Goal: Information Seeking & Learning: Learn about a topic

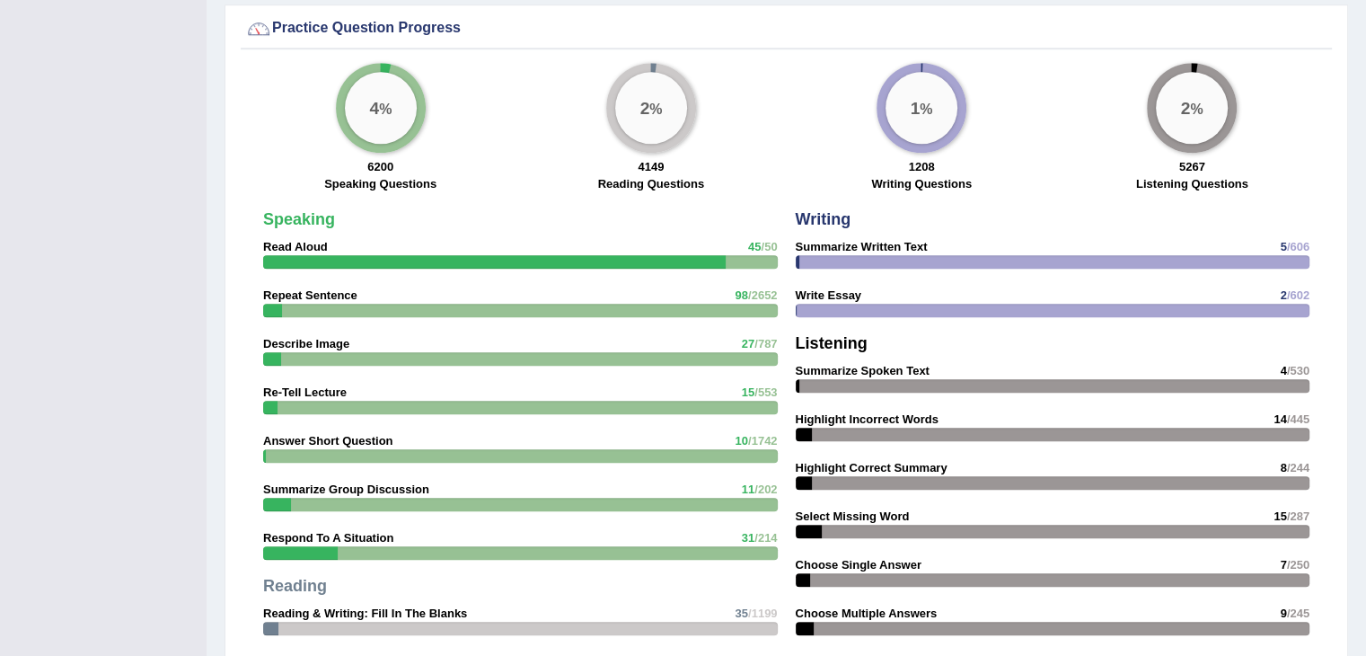
scroll to position [1317, 0]
click at [560, 256] on div at bounding box center [494, 262] width 463 height 13
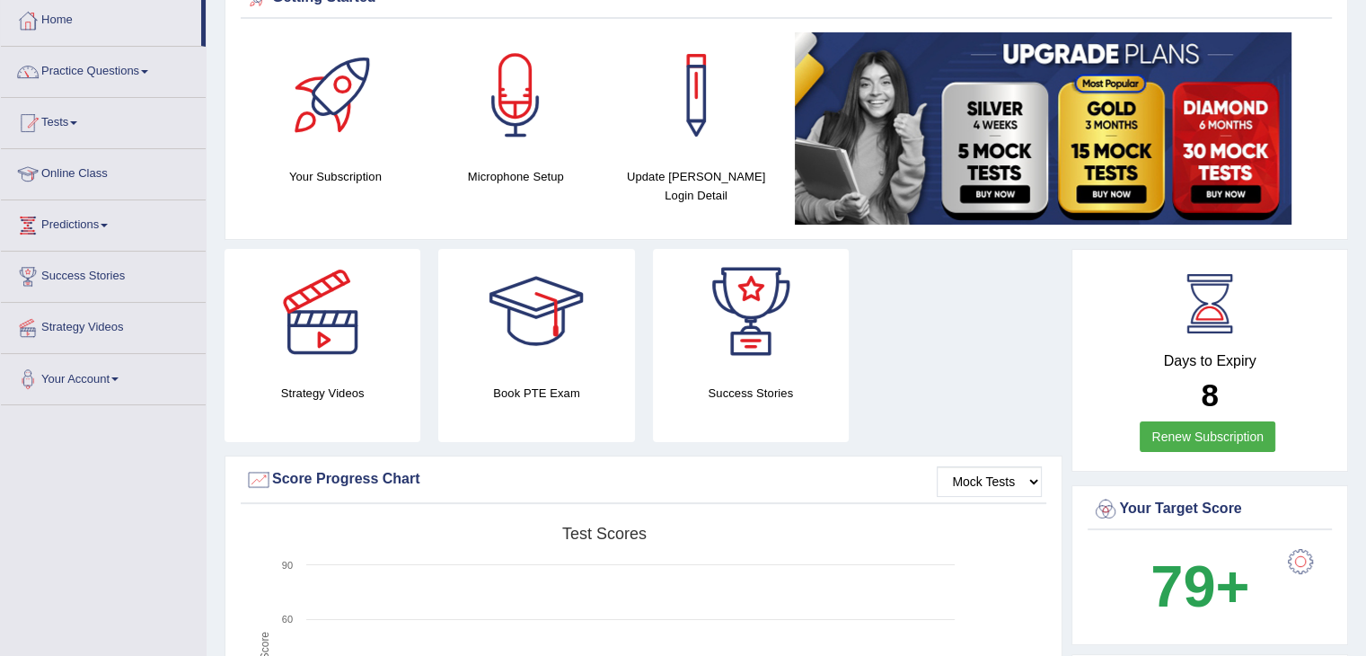
scroll to position [0, 0]
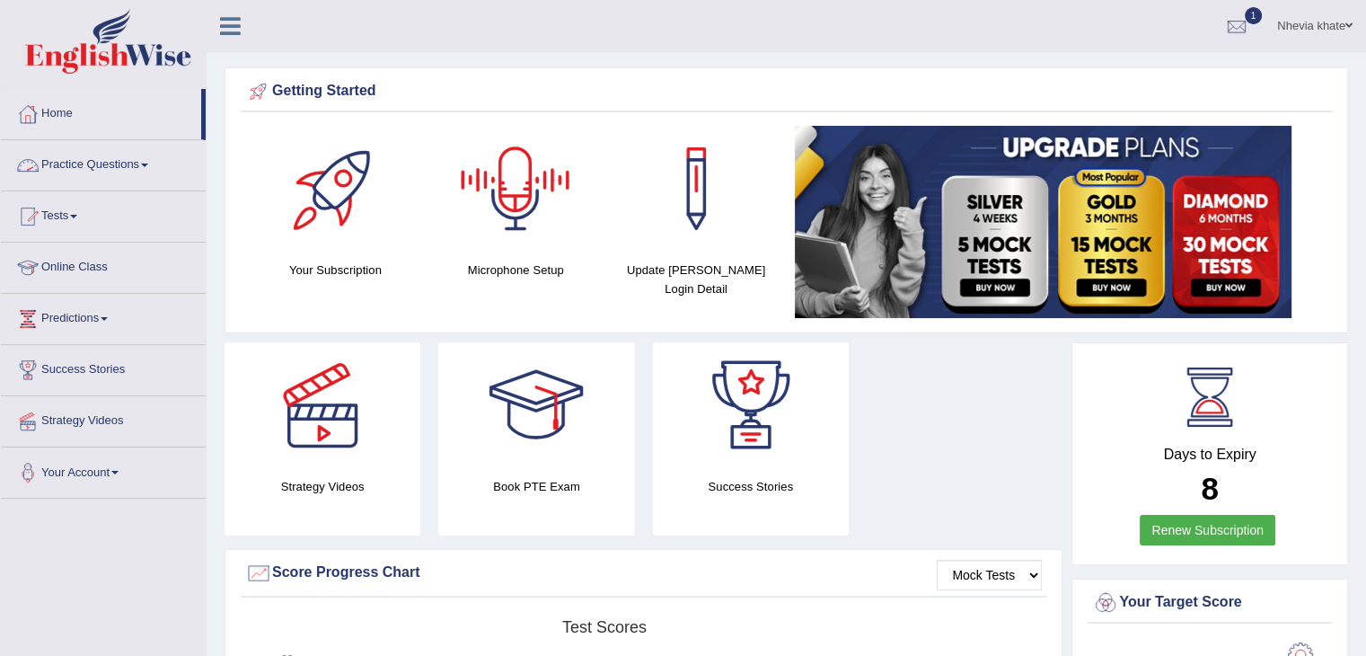
click at [158, 163] on link "Practice Questions" at bounding box center [103, 162] width 205 height 45
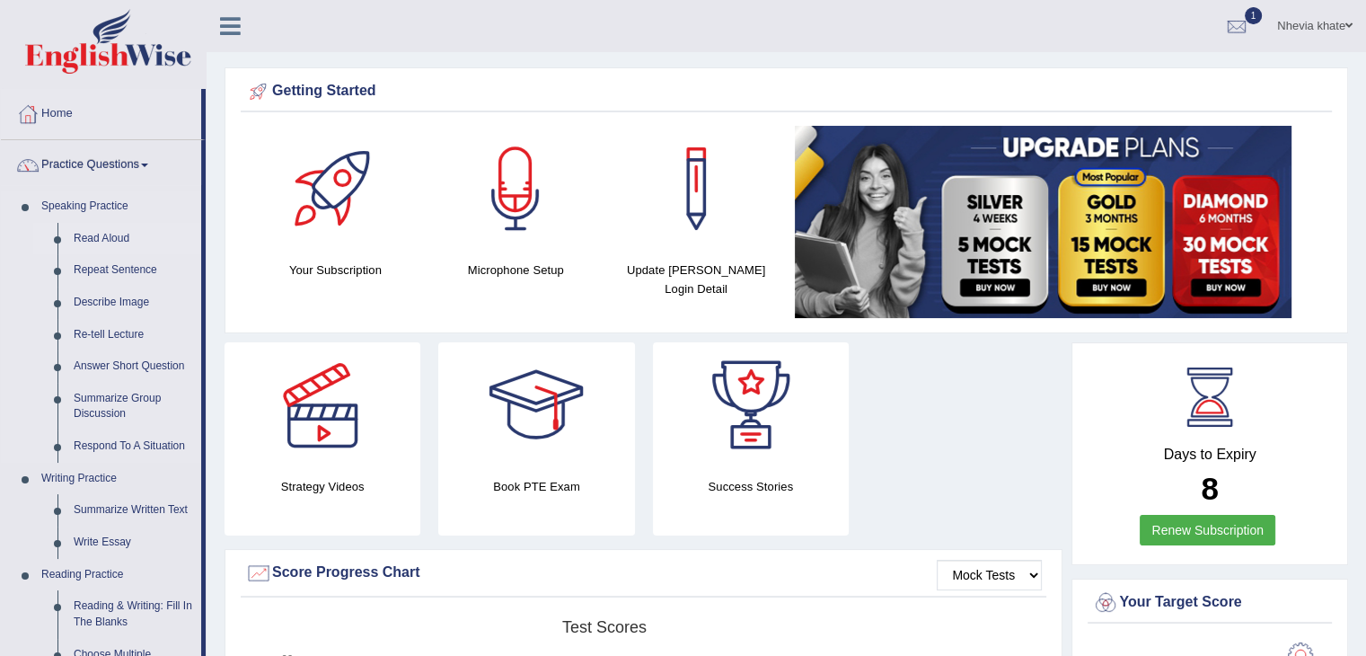
click at [115, 239] on link "Read Aloud" at bounding box center [134, 239] width 136 height 32
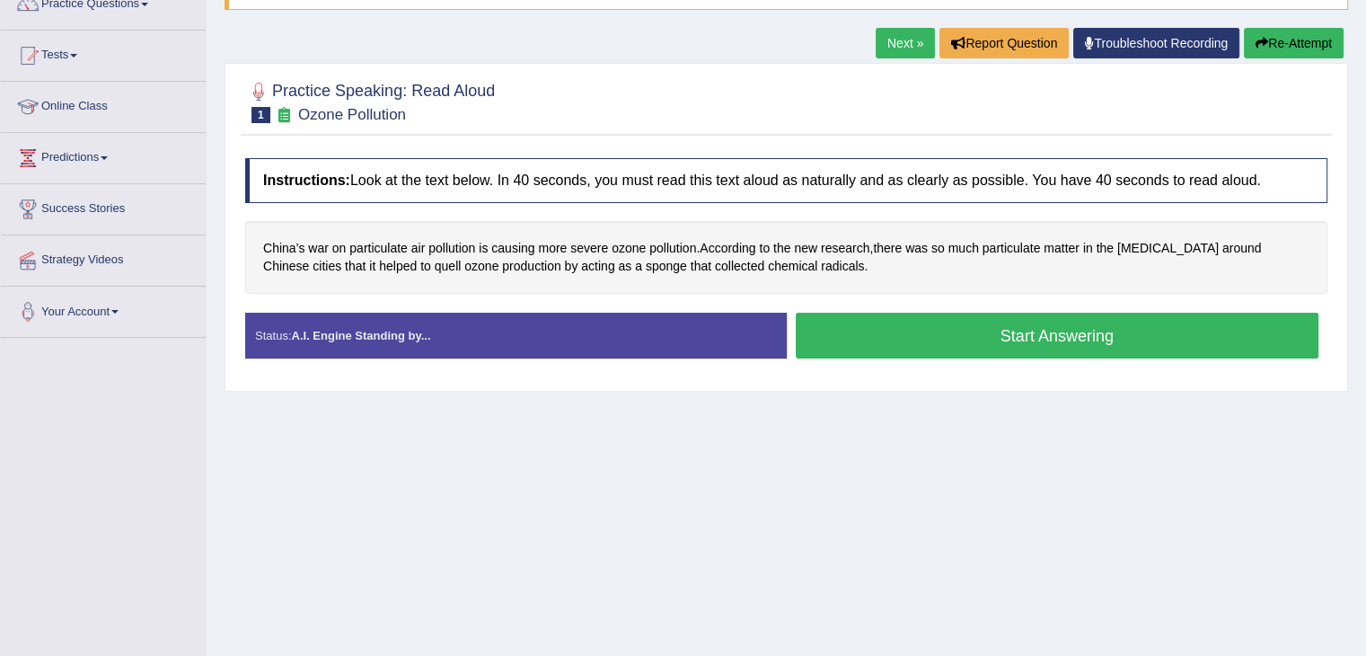
scroll to position [154, 0]
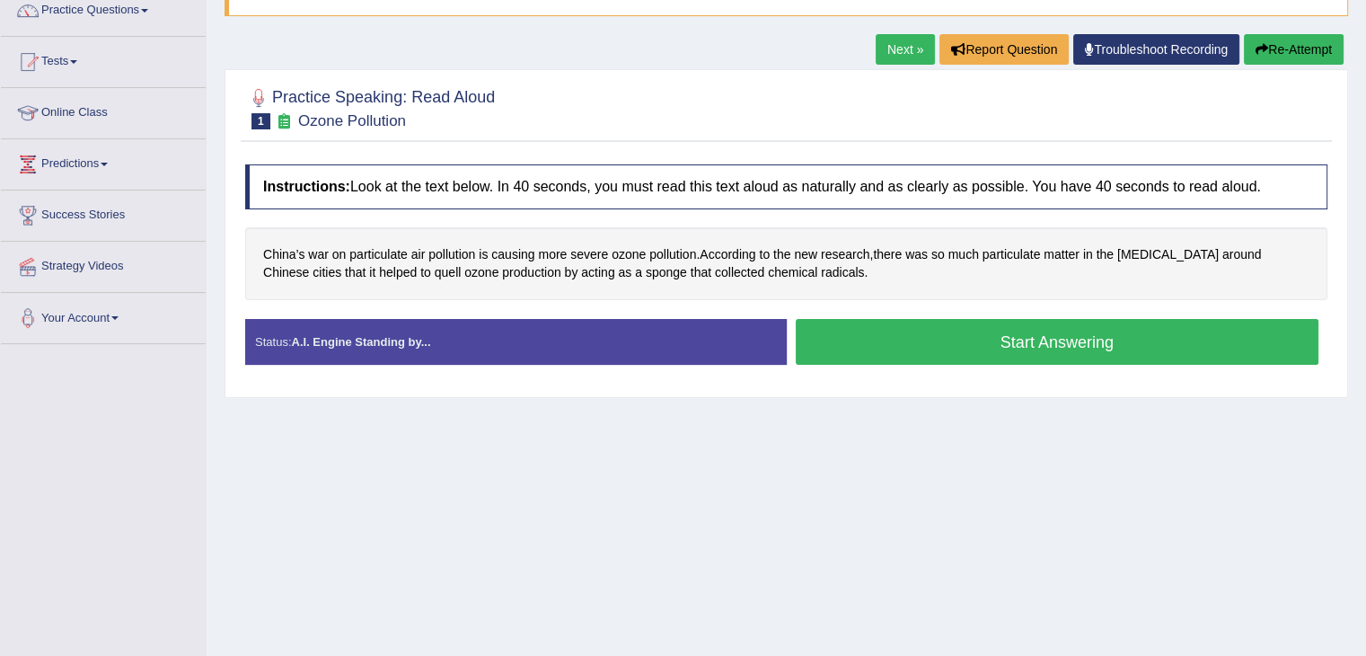
click at [846, 335] on button "Start Answering" at bounding box center [1058, 342] width 524 height 46
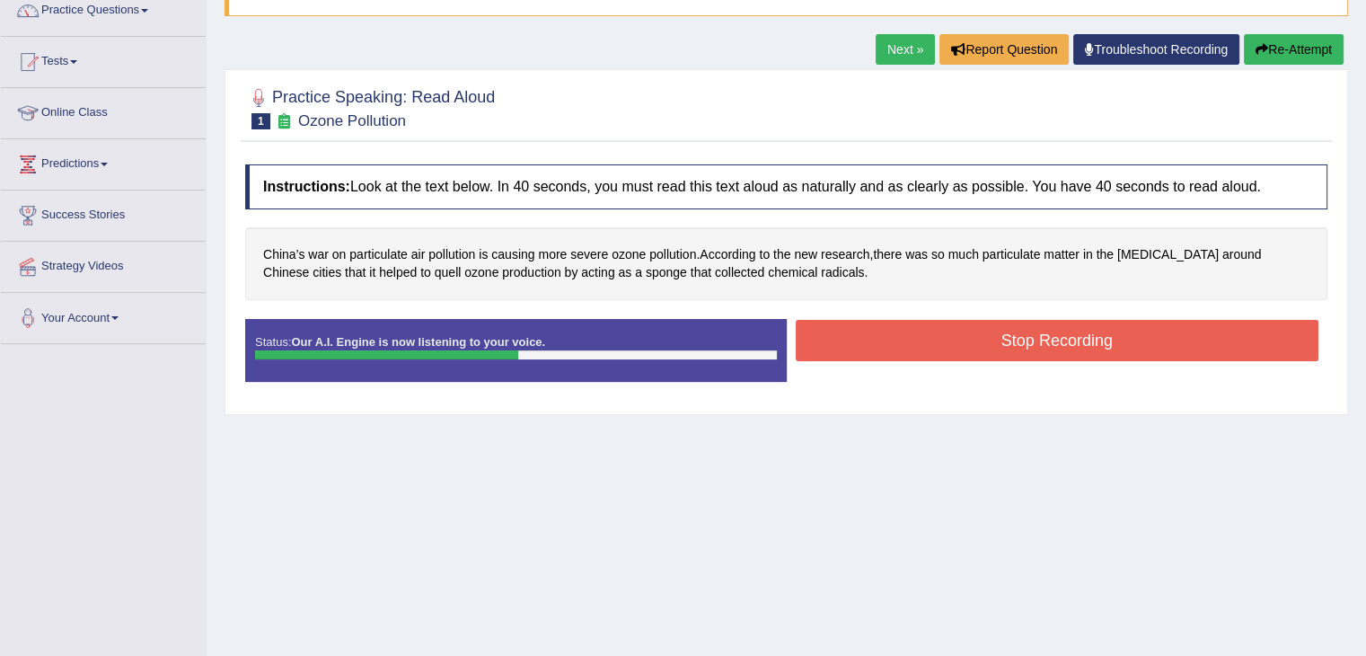
click at [868, 336] on button "Stop Recording" at bounding box center [1058, 340] width 524 height 41
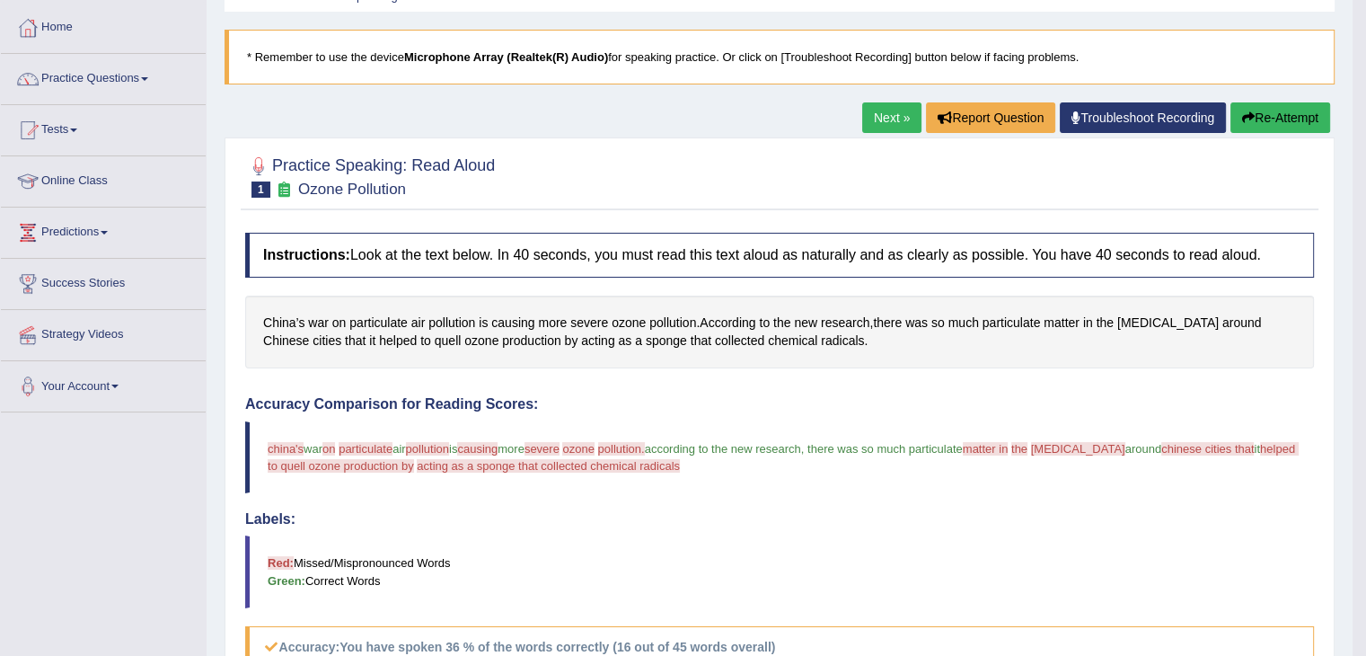
scroll to position [0, 0]
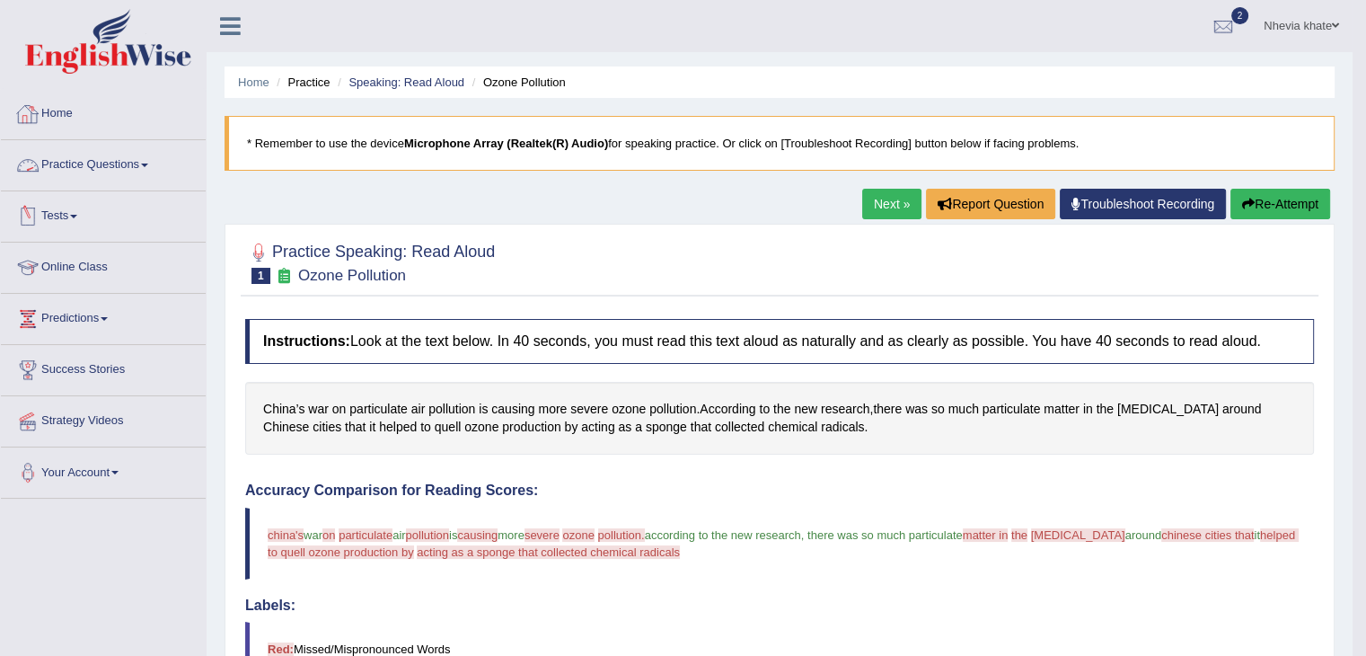
click at [141, 172] on link "Practice Questions" at bounding box center [103, 162] width 205 height 45
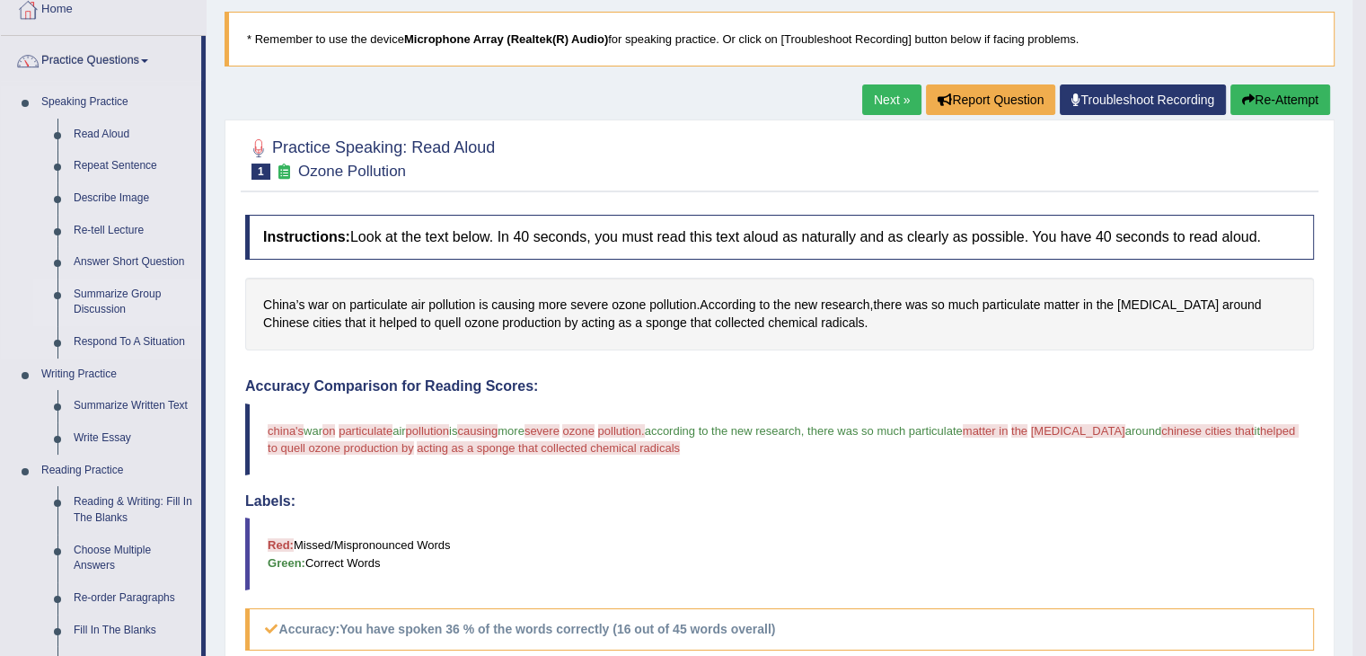
scroll to position [117, 0]
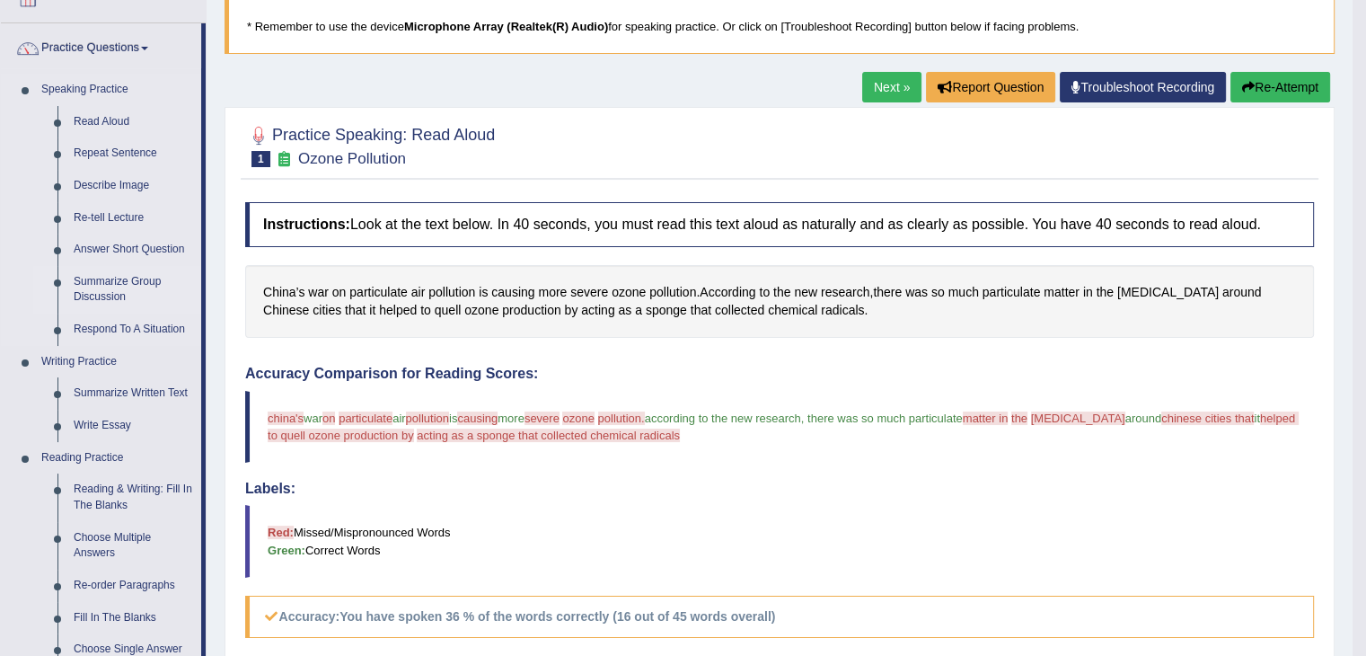
click at [140, 418] on link "Write Essay" at bounding box center [134, 426] width 136 height 32
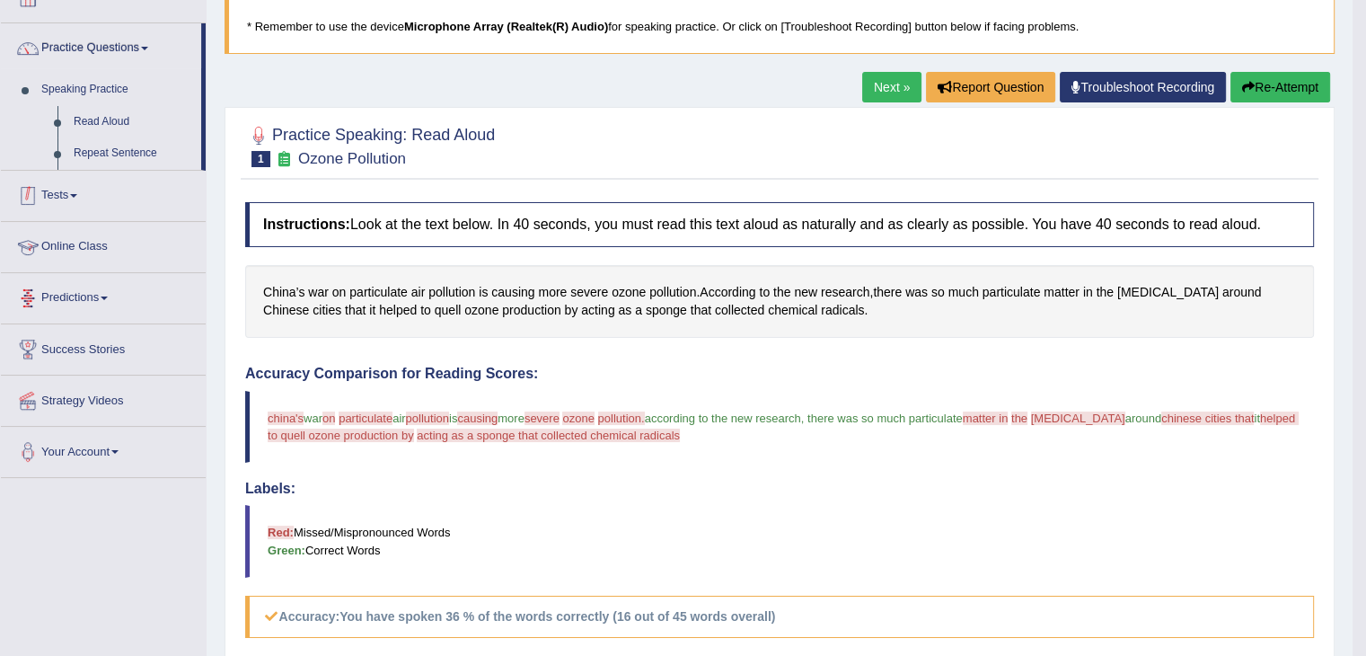
scroll to position [0, 0]
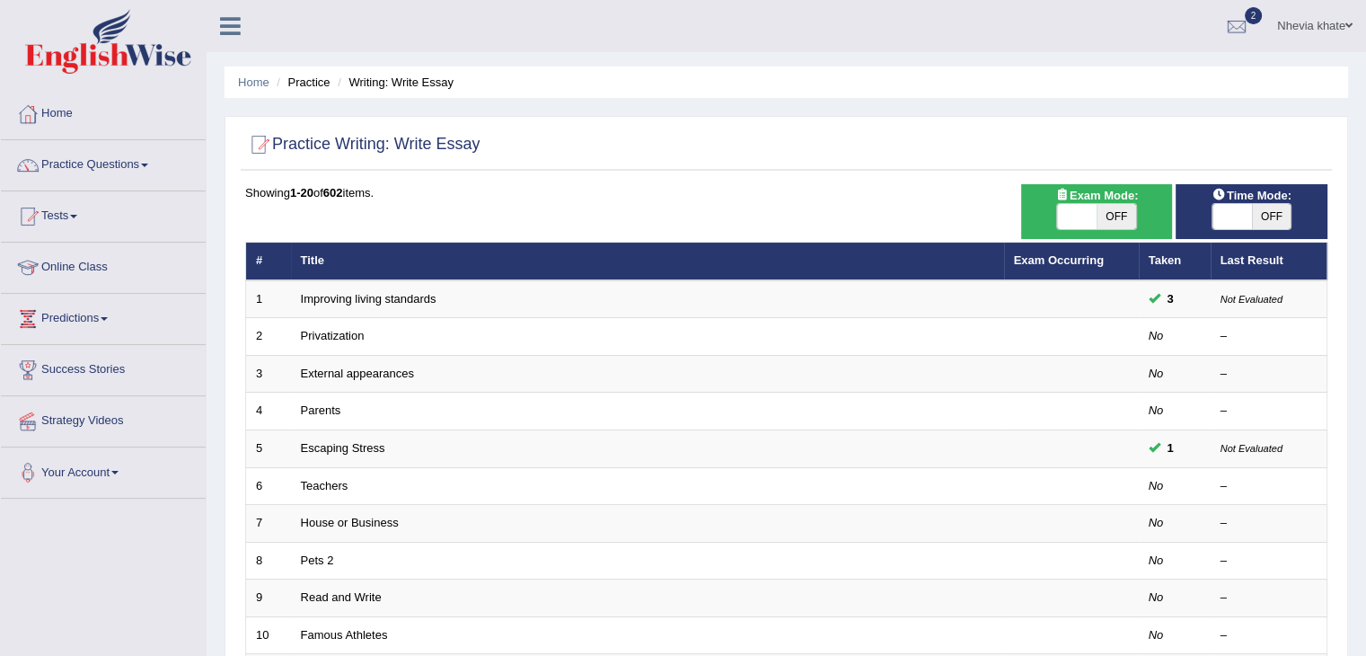
click at [75, 116] on link "Home" at bounding box center [103, 111] width 205 height 45
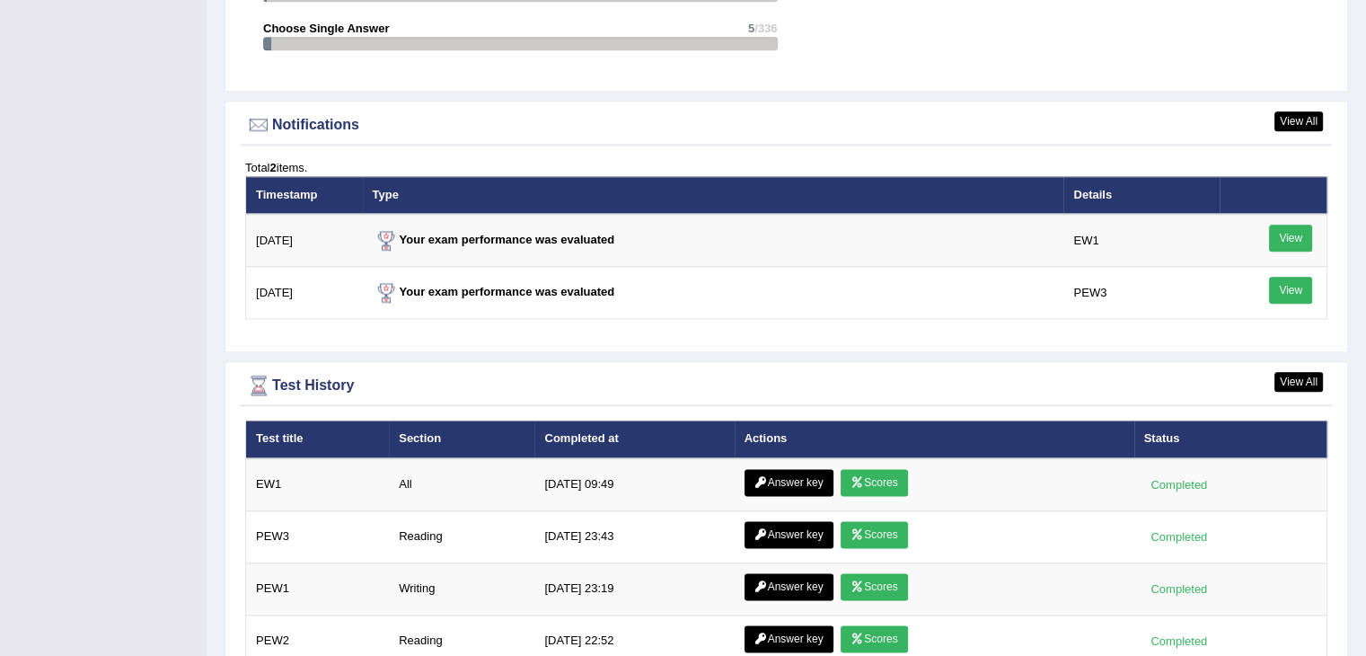
scroll to position [2100, 0]
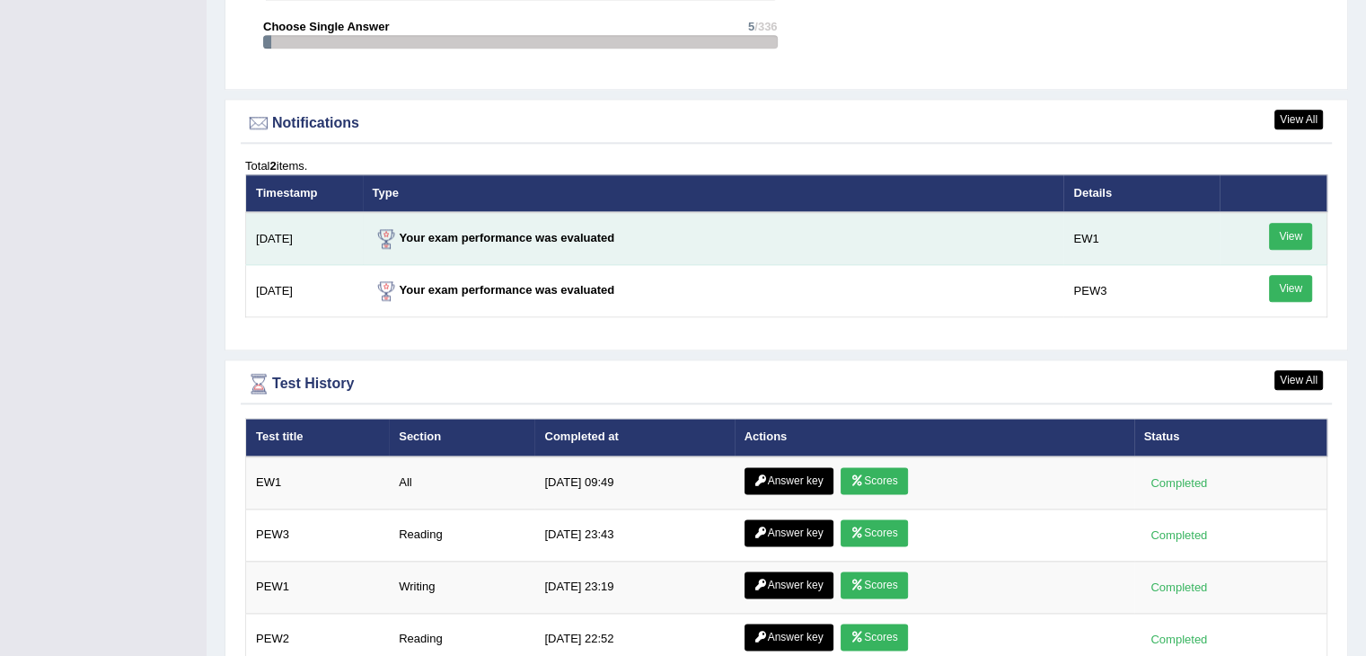
click at [1295, 226] on link "View" at bounding box center [1290, 236] width 43 height 27
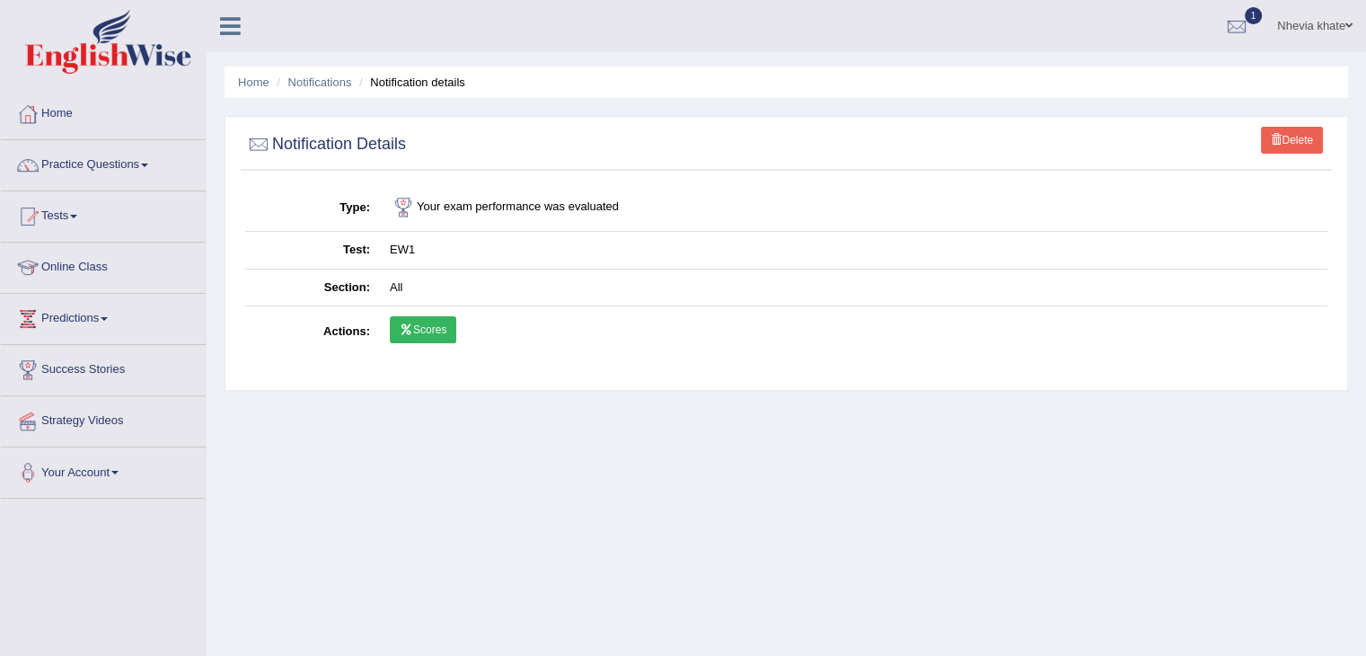
click at [435, 322] on link "Scores" at bounding box center [423, 329] width 66 height 27
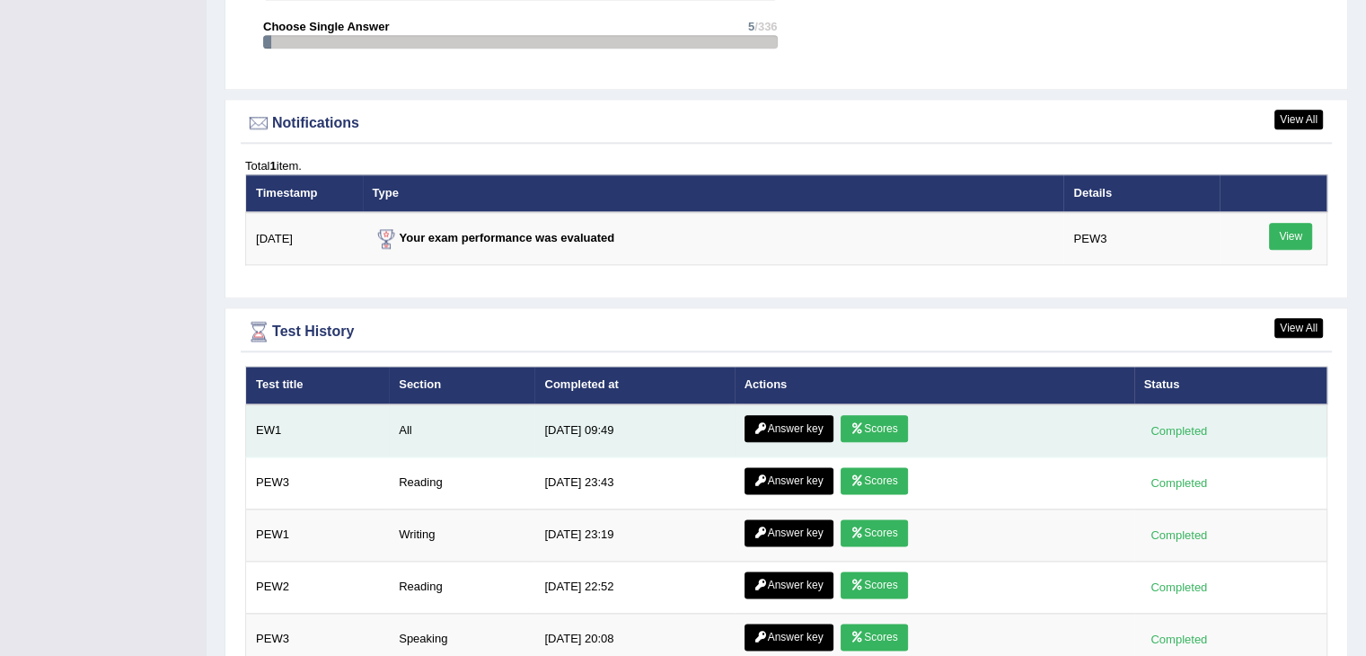
click at [767, 427] on link "Answer key" at bounding box center [789, 428] width 89 height 27
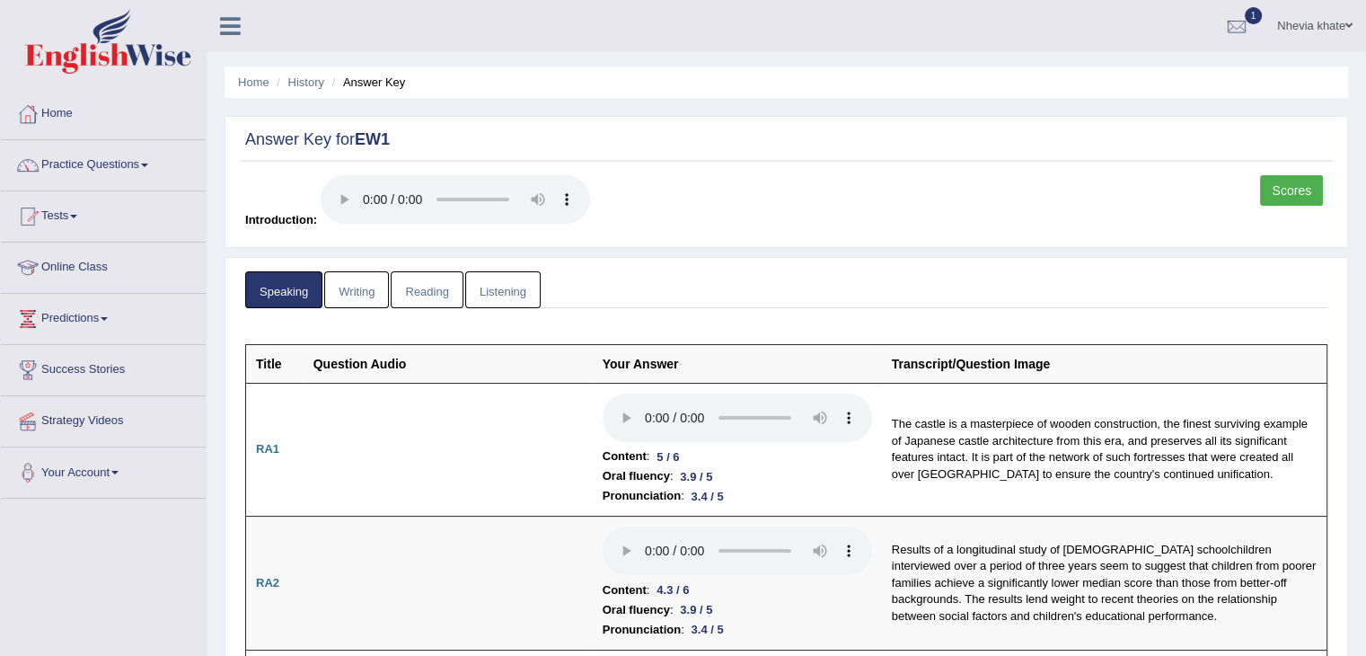
click at [363, 289] on link "Writing" at bounding box center [356, 289] width 65 height 37
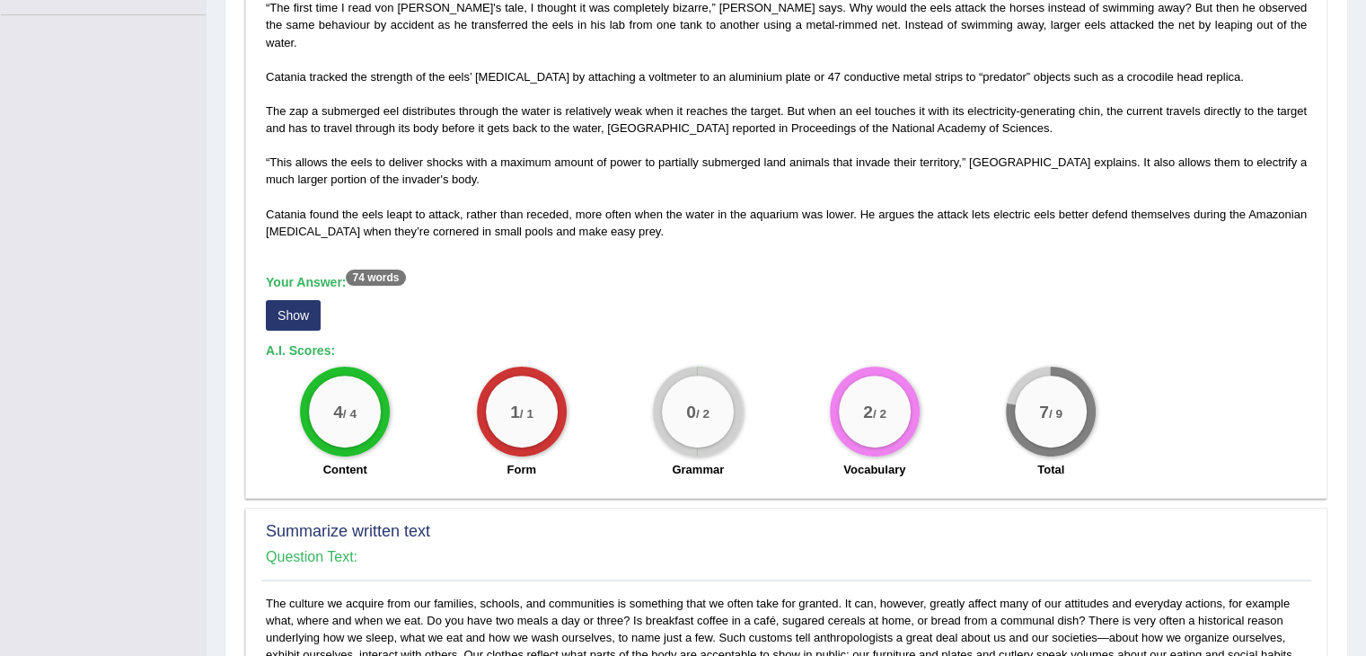
scroll to position [490, 0]
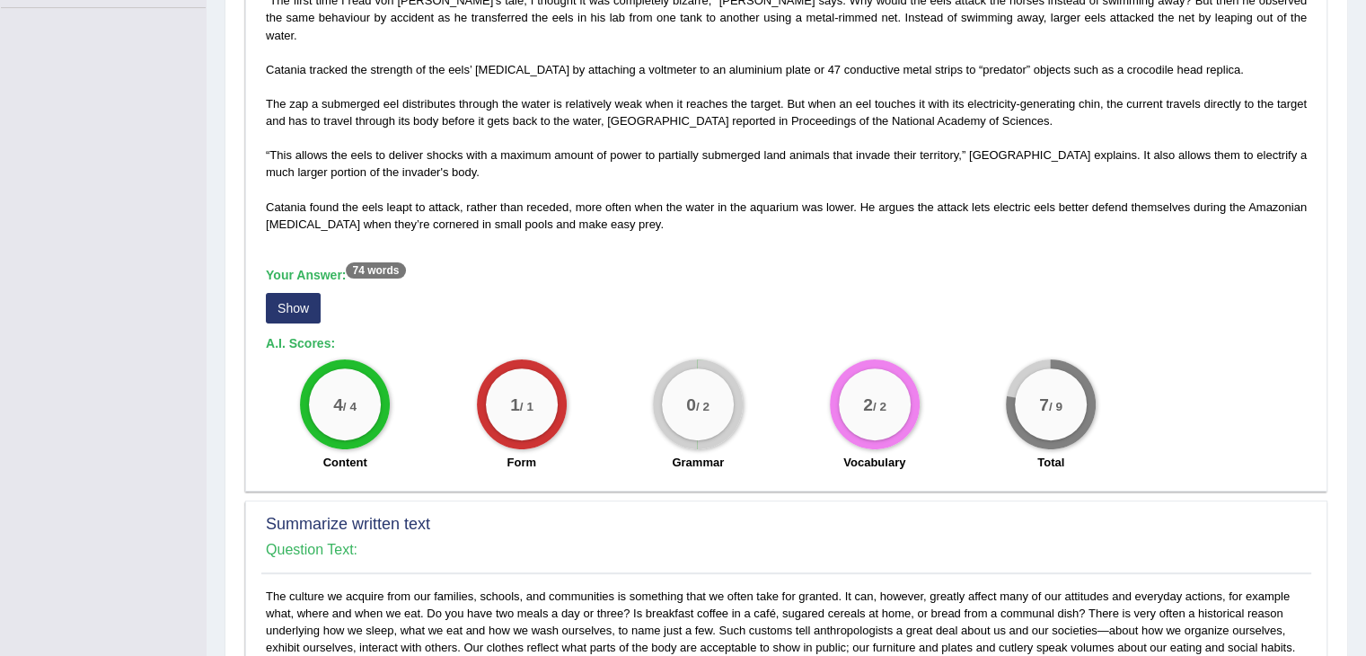
click at [297, 293] on button "Show" at bounding box center [293, 308] width 55 height 31
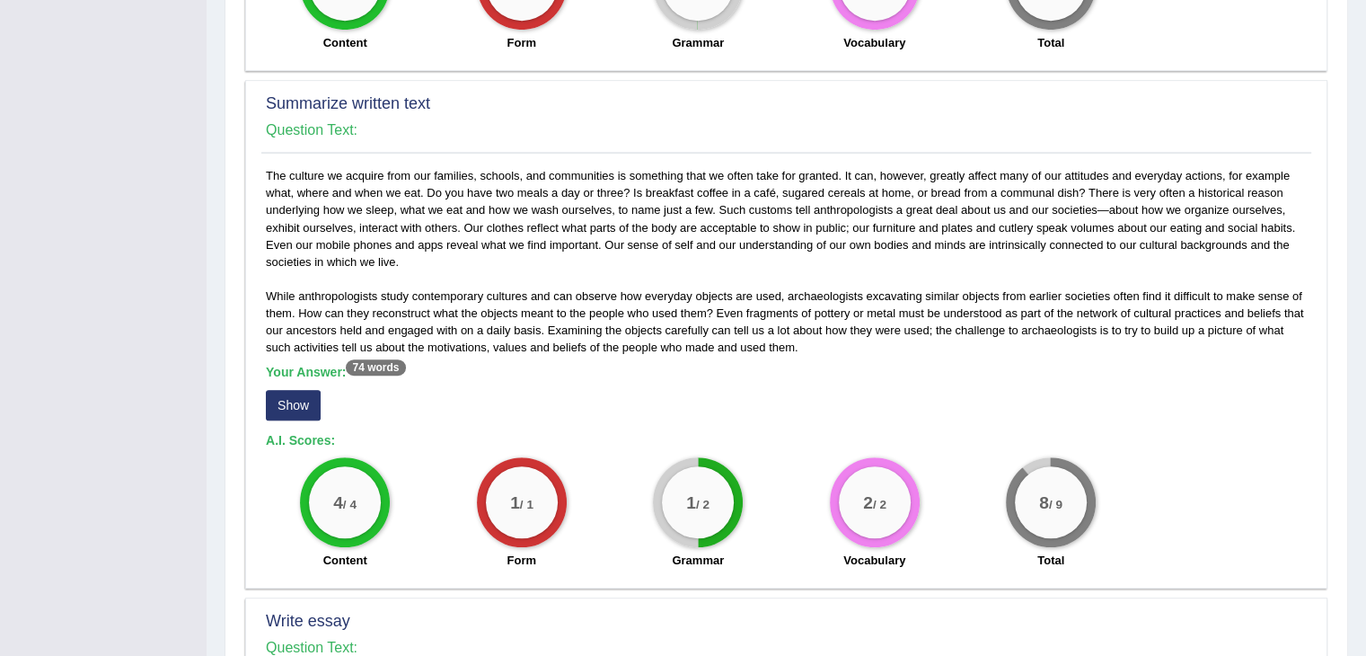
scroll to position [938, 0]
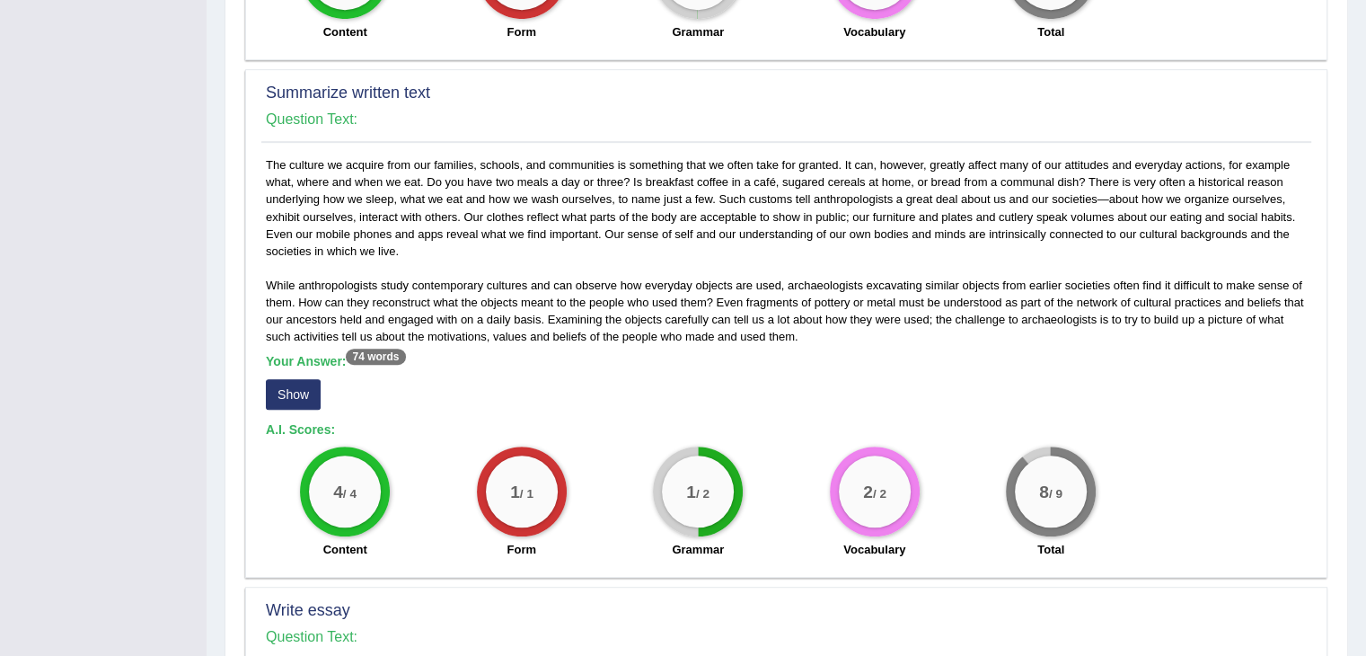
click at [298, 382] on button "Show" at bounding box center [293, 394] width 55 height 31
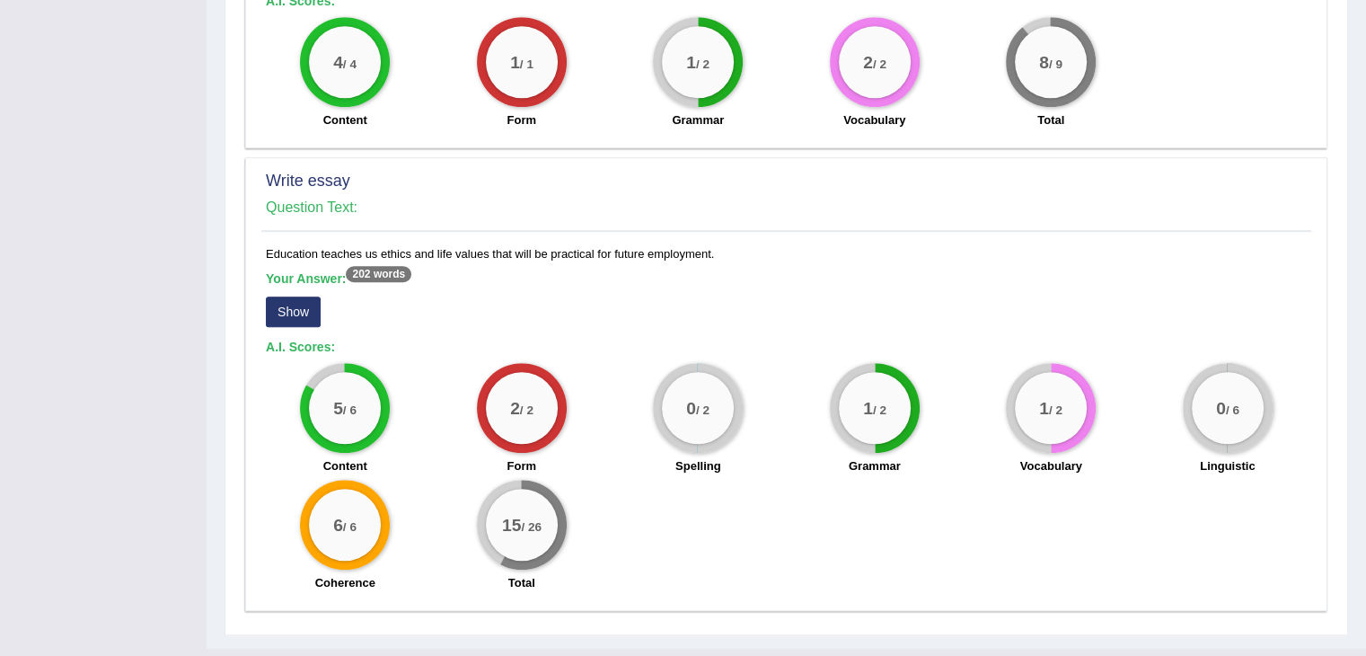
scroll to position [1401, 0]
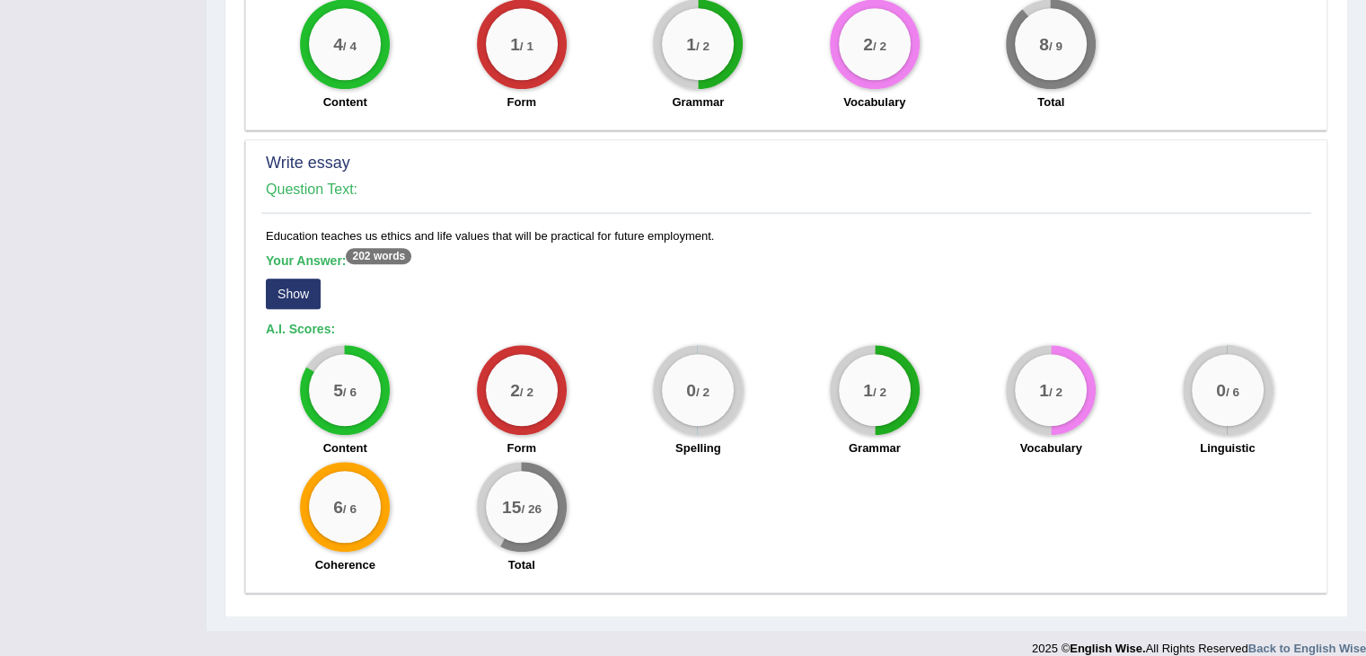
click at [293, 278] on button "Show" at bounding box center [293, 293] width 55 height 31
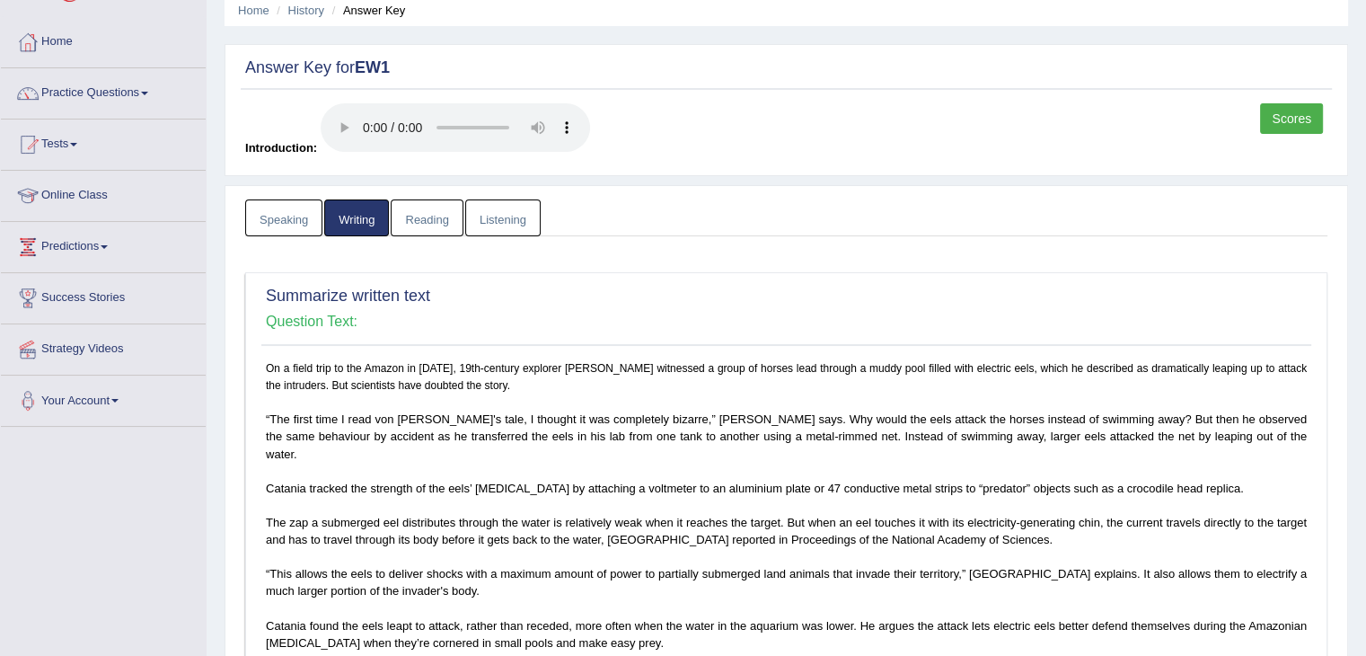
scroll to position [0, 0]
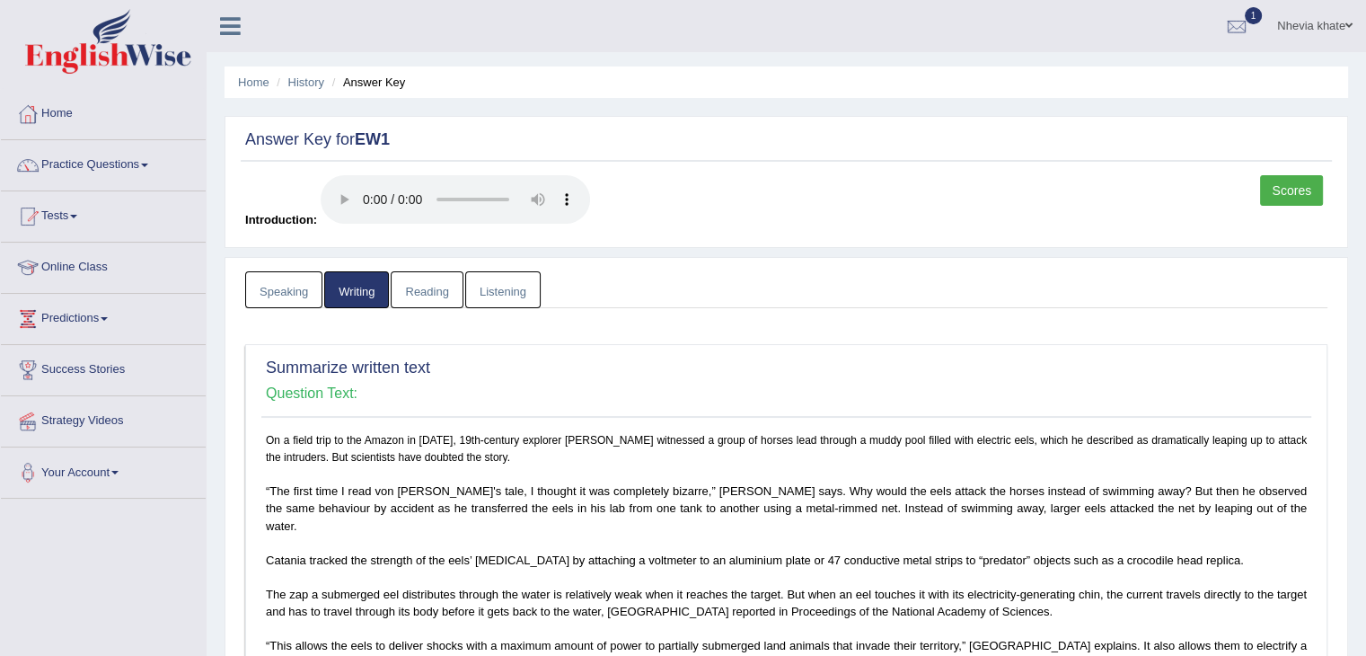
click at [424, 278] on link "Reading" at bounding box center [427, 289] width 72 height 37
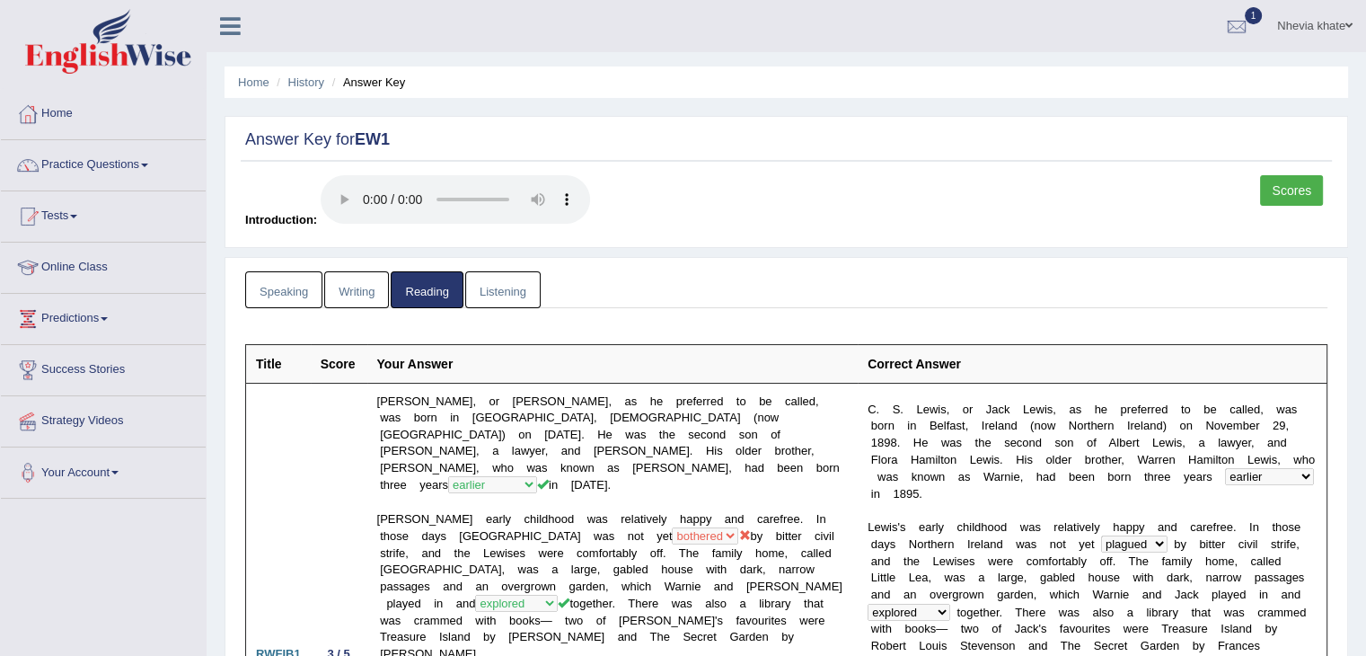
click at [497, 294] on link "Listening" at bounding box center [502, 289] width 75 height 37
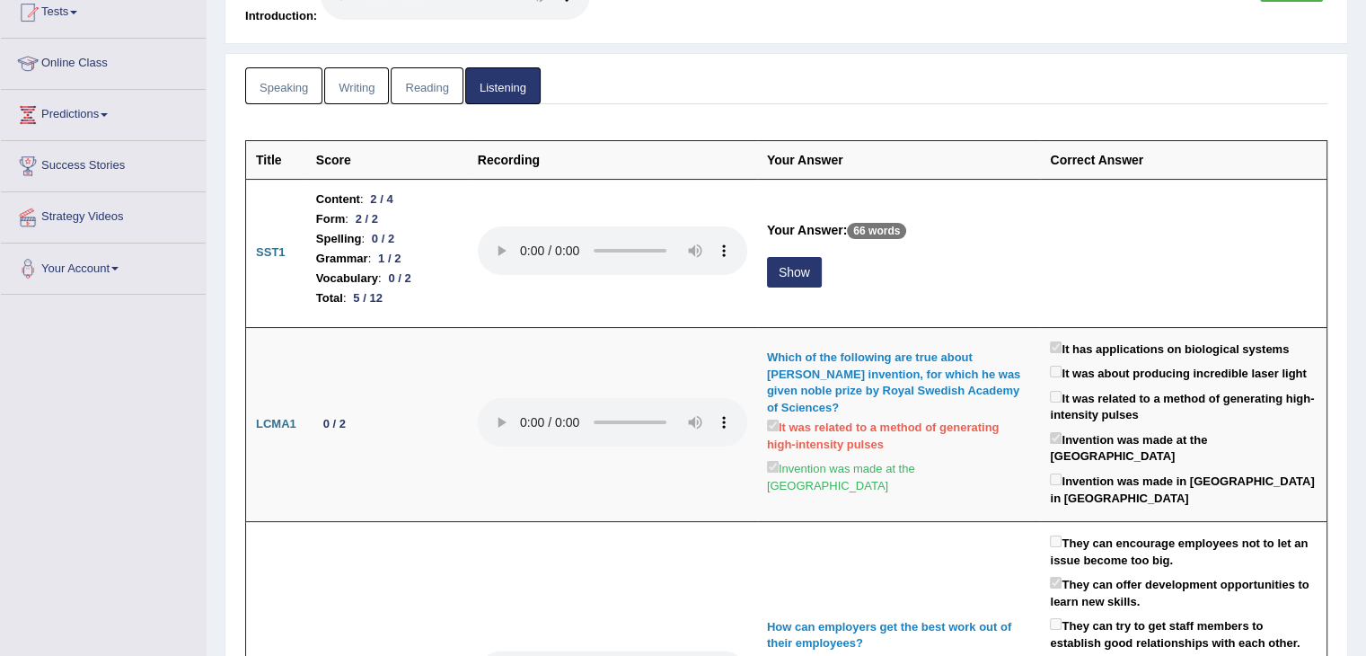
scroll to position [216, 0]
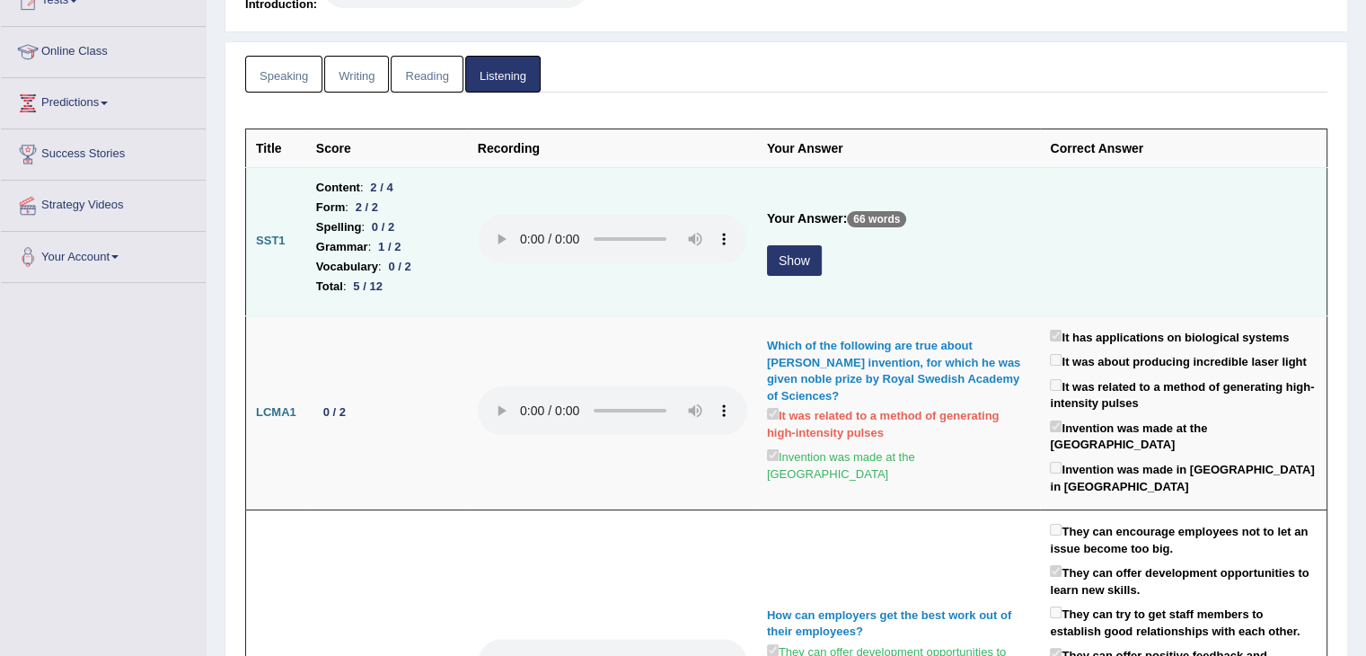
click at [812, 245] on button "Show" at bounding box center [794, 260] width 55 height 31
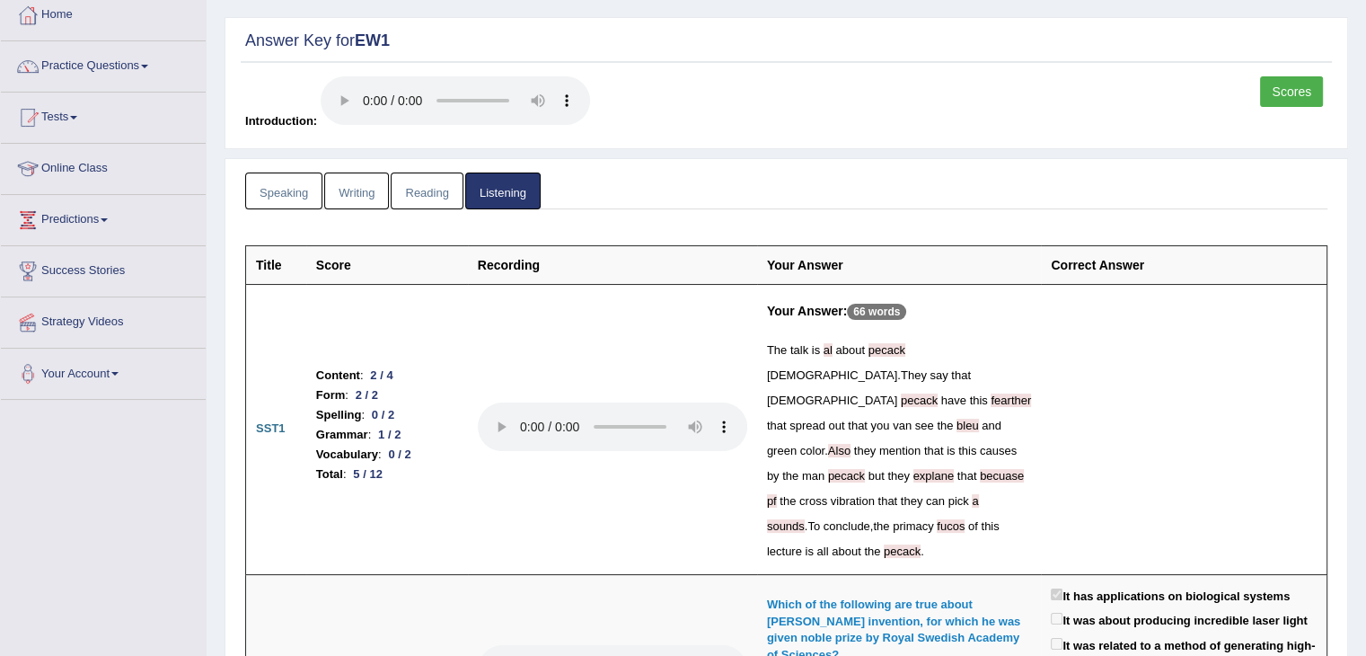
scroll to position [0, 0]
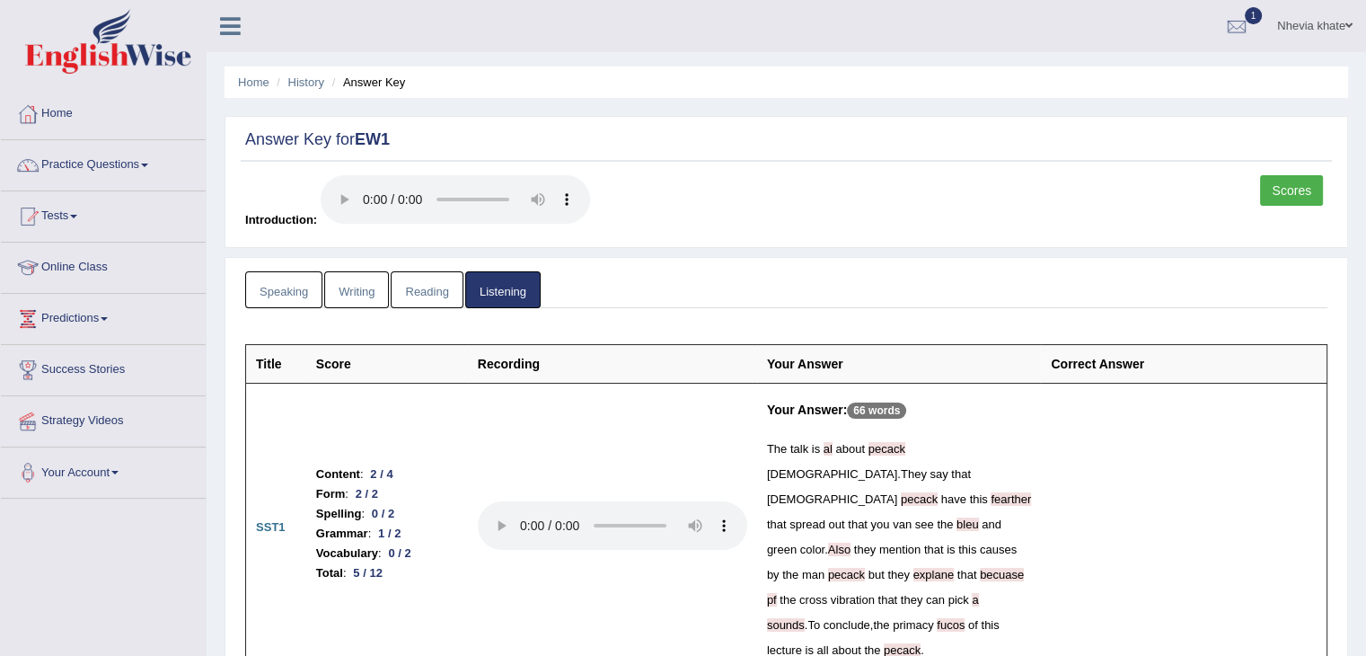
click at [421, 277] on link "Reading" at bounding box center [427, 289] width 72 height 37
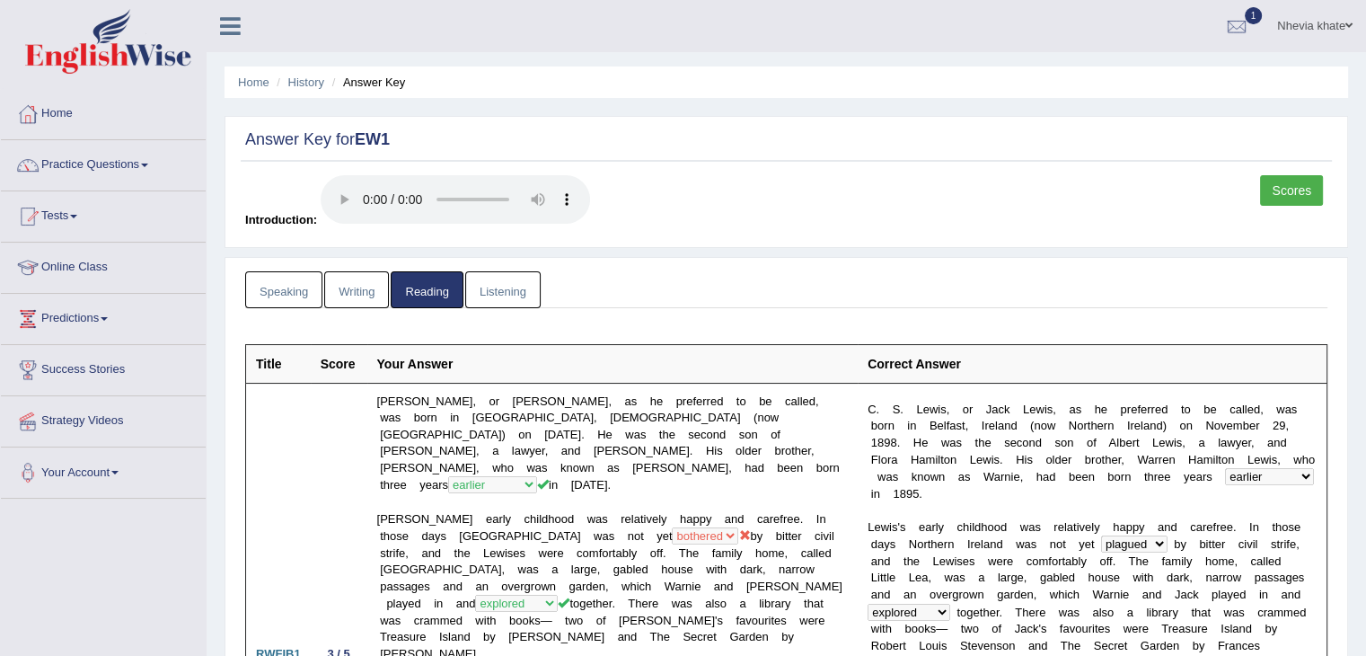
click at [1298, 184] on link "Scores" at bounding box center [1291, 190] width 63 height 31
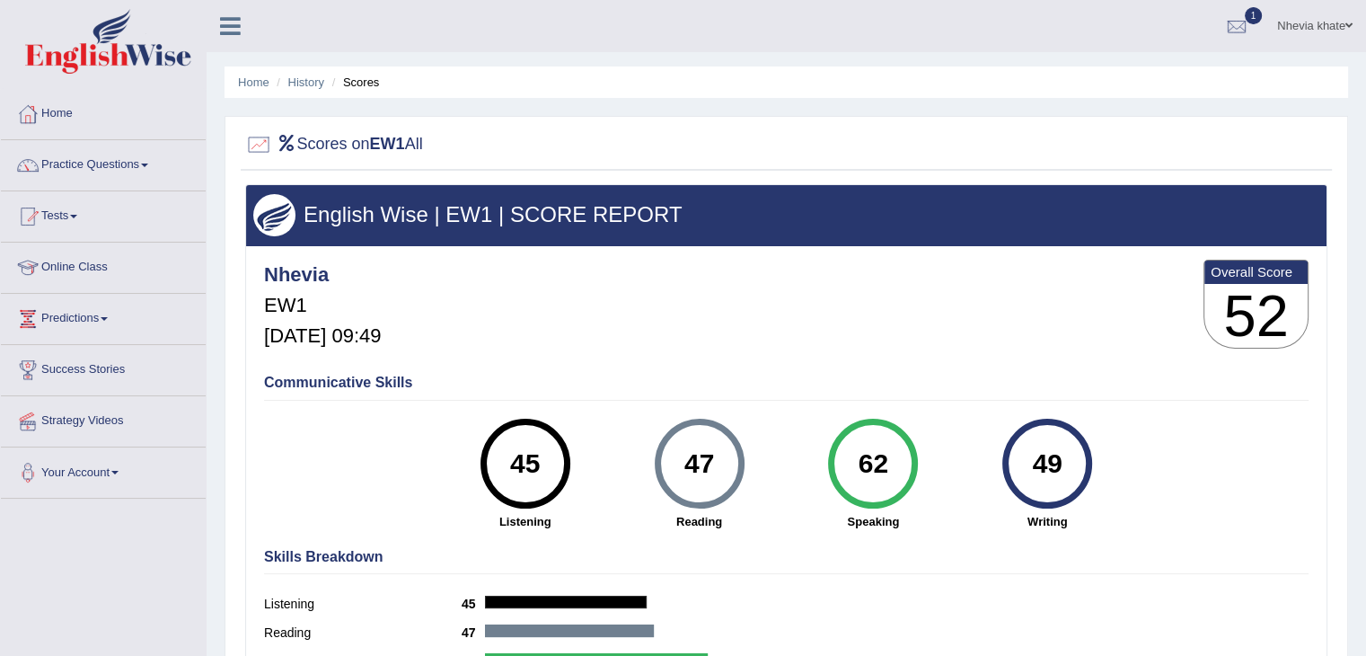
click at [1297, 185] on div "English Wise | EW1 | SCORE REPORT" at bounding box center [786, 215] width 1080 height 60
click at [136, 163] on link "Practice Questions" at bounding box center [103, 162] width 205 height 45
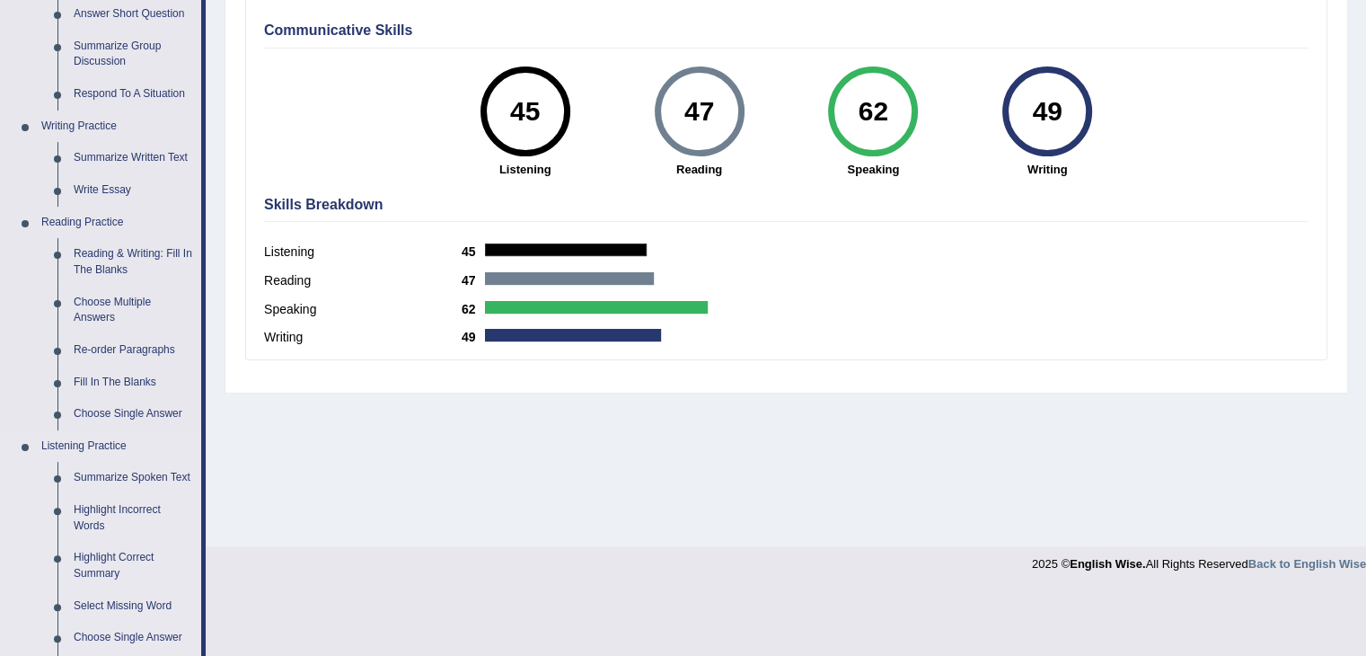
scroll to position [449, 0]
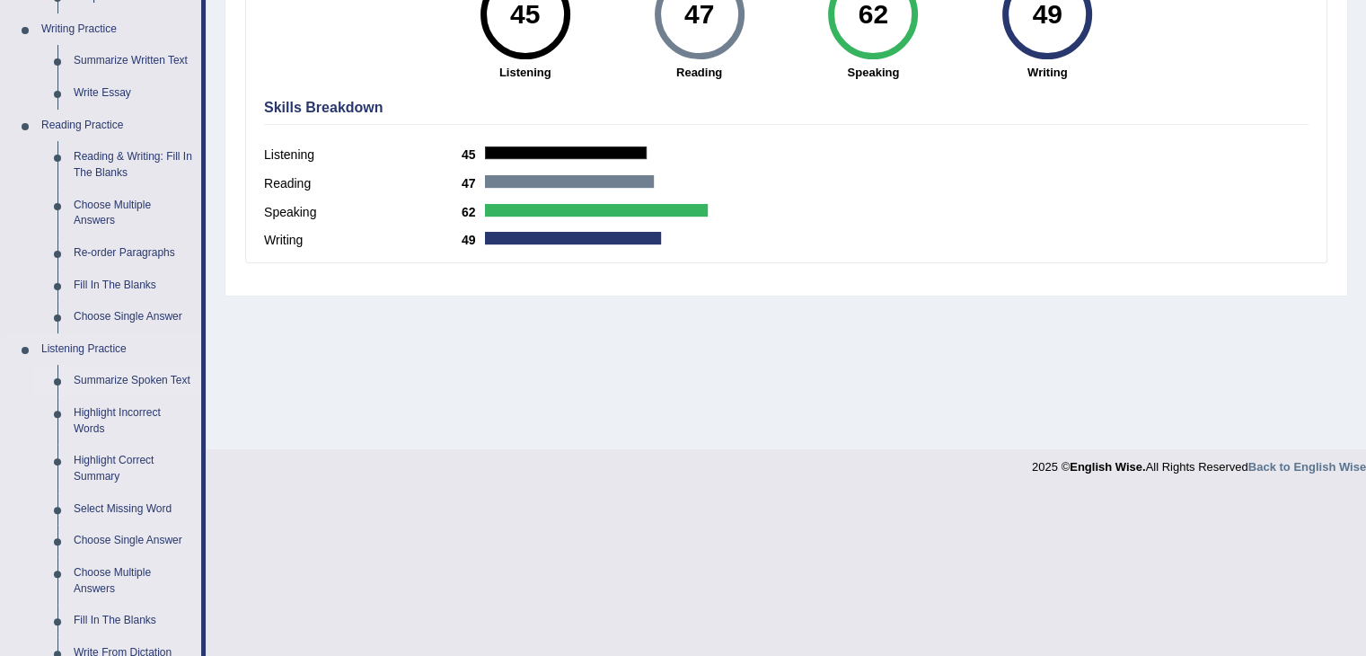
click at [115, 382] on link "Summarize Spoken Text" at bounding box center [134, 381] width 136 height 32
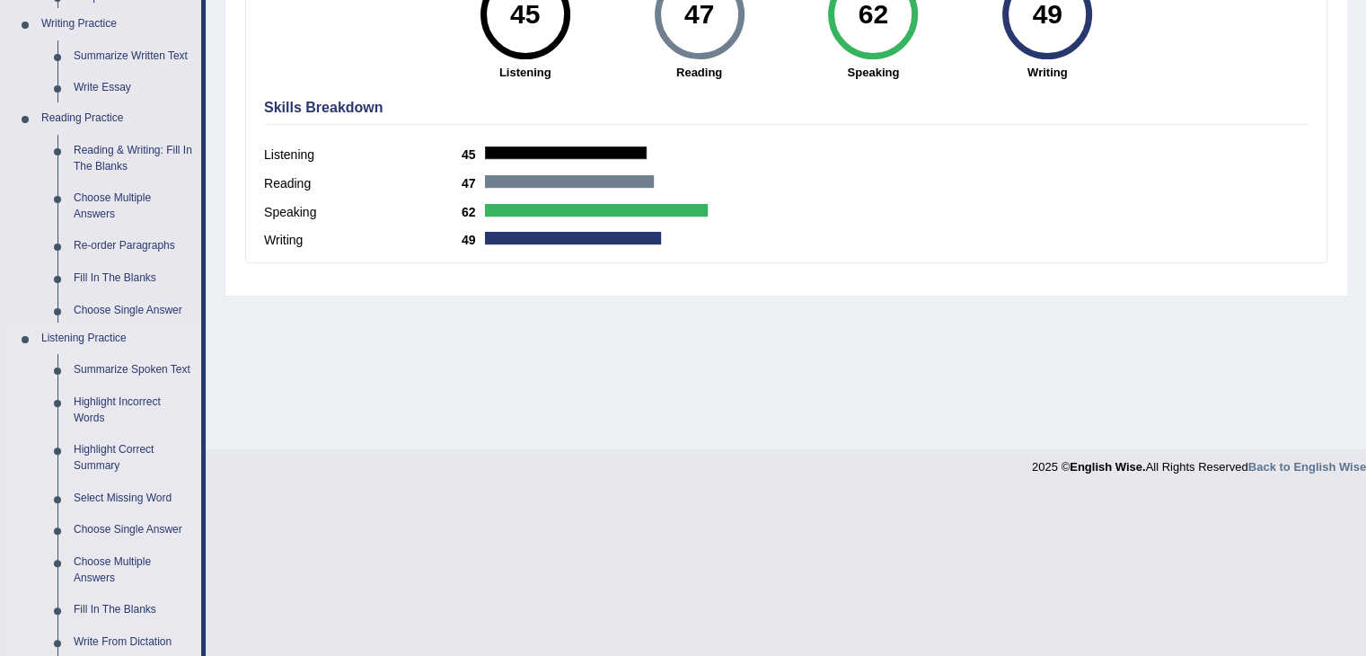
scroll to position [287, 0]
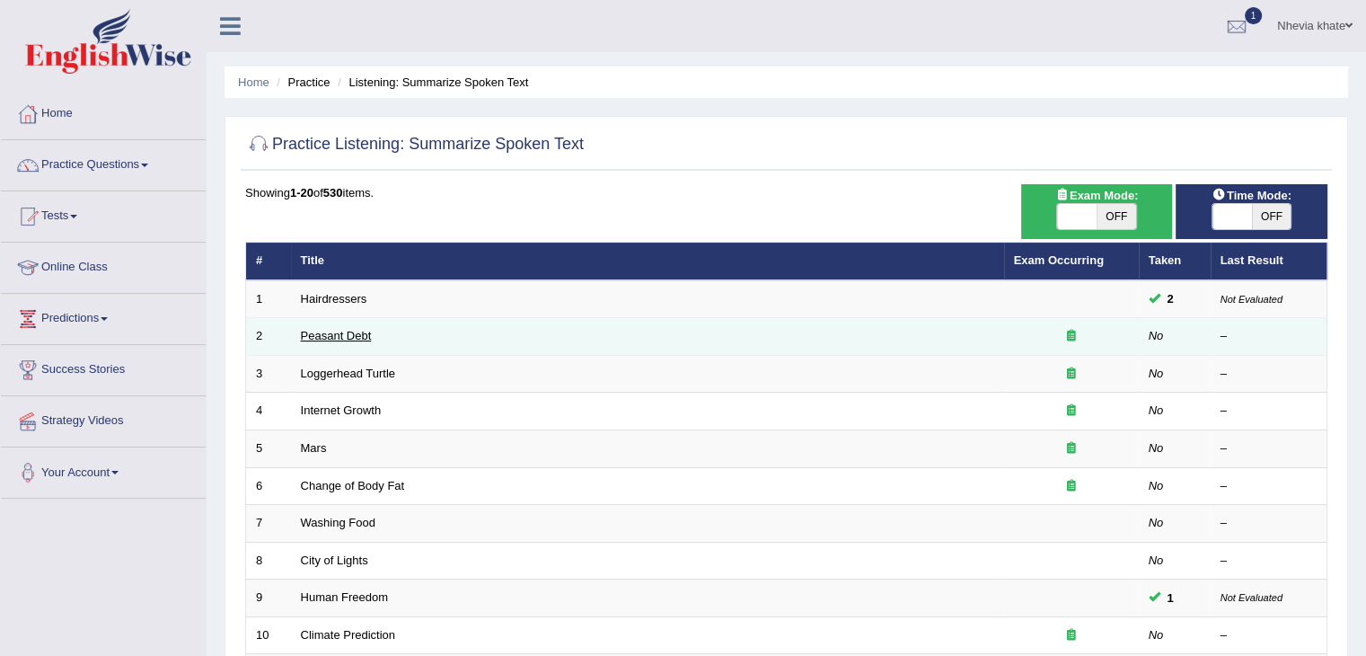
click at [318, 329] on link "Peasant Debt" at bounding box center [336, 335] width 71 height 13
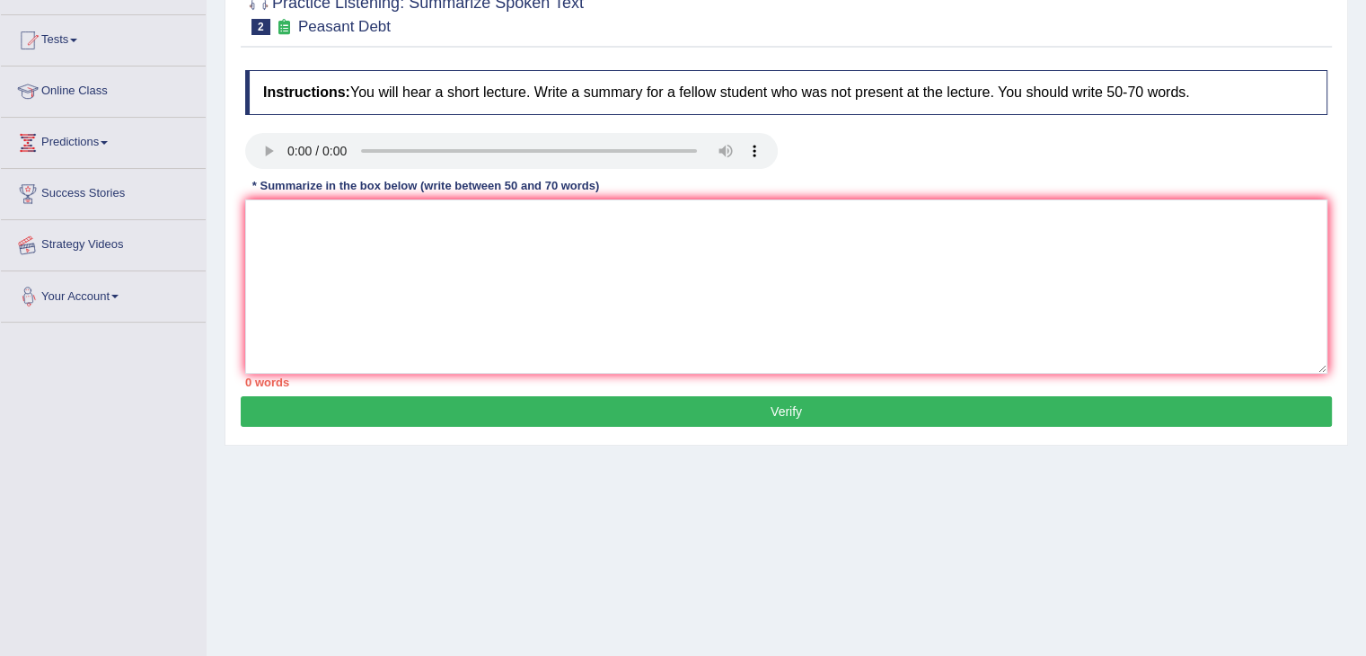
scroll to position [108, 0]
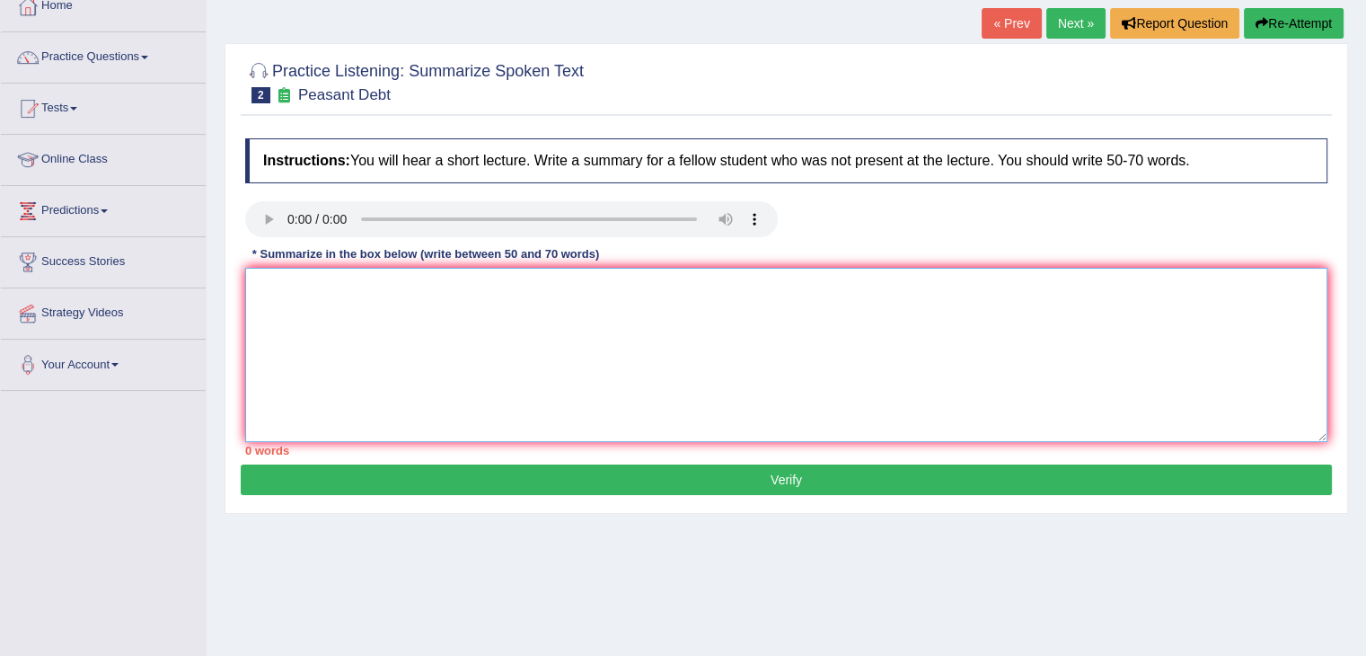
click at [391, 321] on textarea at bounding box center [786, 355] width 1082 height 174
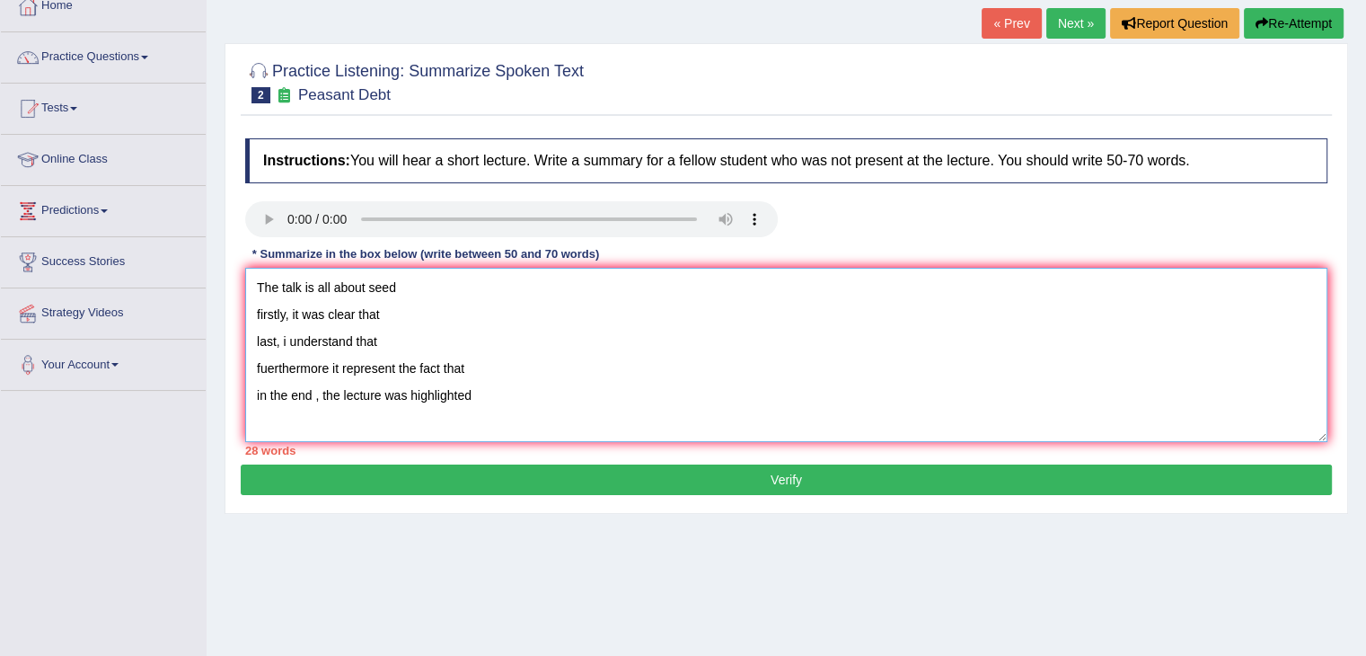
click at [405, 313] on textarea "The talk is all about seed firstly, it was clear that last, i understand that f…" at bounding box center [786, 355] width 1082 height 174
click at [387, 349] on textarea "The talk is all about seed firstly, it was clear that that 1000,00 farmers comm…" at bounding box center [786, 355] width 1082 height 174
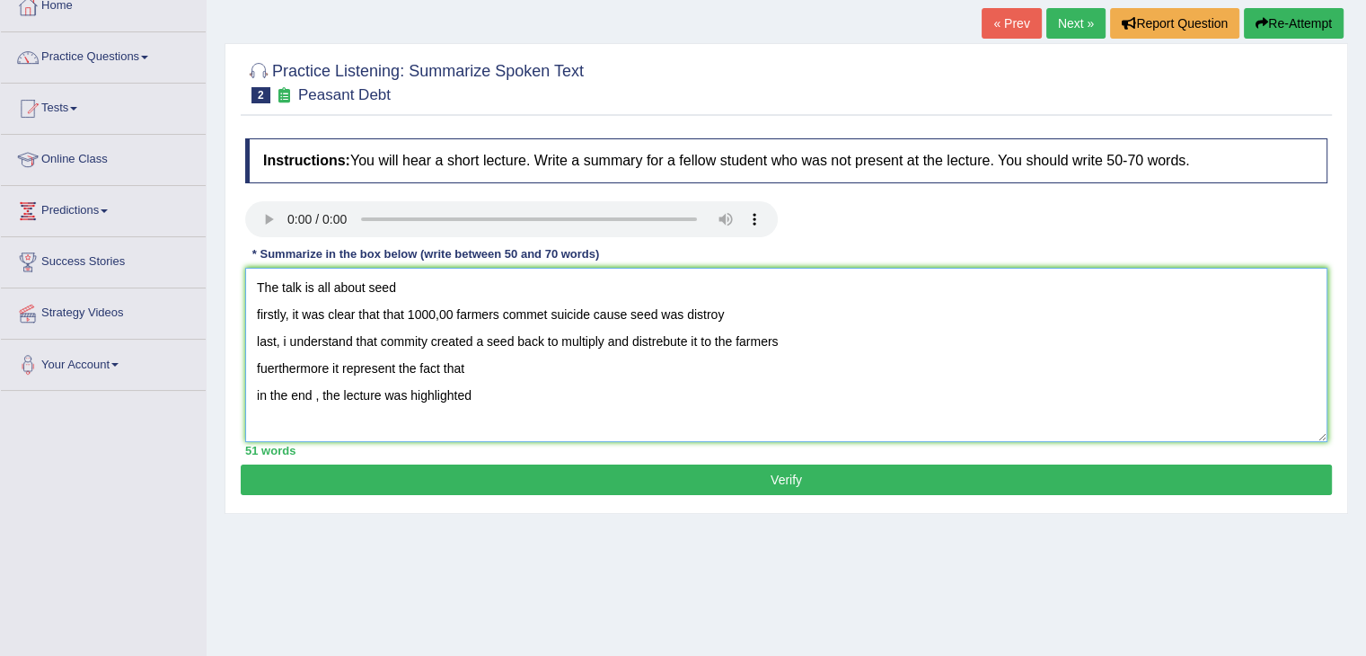
click at [400, 310] on textarea "The talk is all about seed firstly, it was clear that that 1000,00 farmers comm…" at bounding box center [786, 355] width 1082 height 174
click at [406, 317] on textarea "The talk is all about seed firstly, it was clear that that 1000,00 farmers comm…" at bounding box center [786, 355] width 1082 height 174
click at [495, 371] on textarea "The talk is all about seed firstly, it was clear that 1000,00 farmers commet su…" at bounding box center [786, 355] width 1082 height 174
click at [499, 403] on textarea "The talk is all about seed firstly, it was clear that 1000,00 farmers commet su…" at bounding box center [786, 355] width 1082 height 174
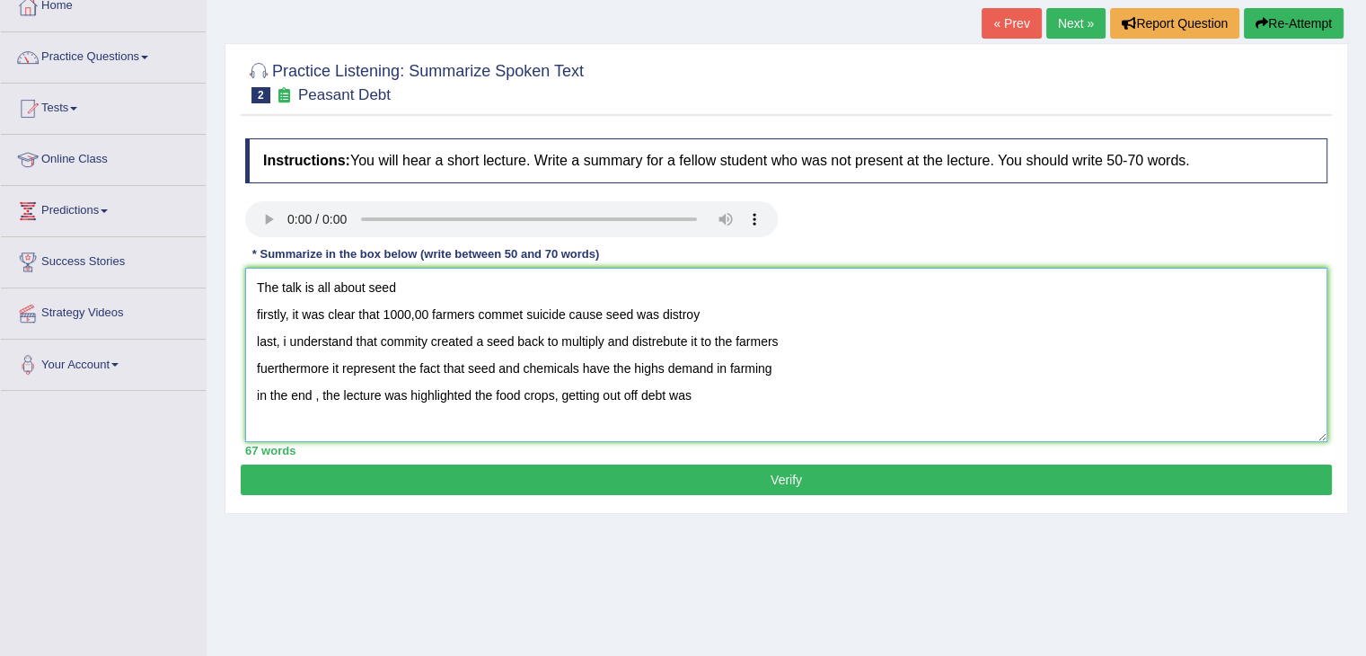
click at [492, 392] on textarea "The talk is all about seed firstly, it was clear that 1000,00 farmers commet su…" at bounding box center [786, 355] width 1082 height 174
click at [718, 395] on textarea "The talk is all about seed firstly, it was clear that 1000,00 farmers commet su…" at bounding box center [786, 355] width 1082 height 174
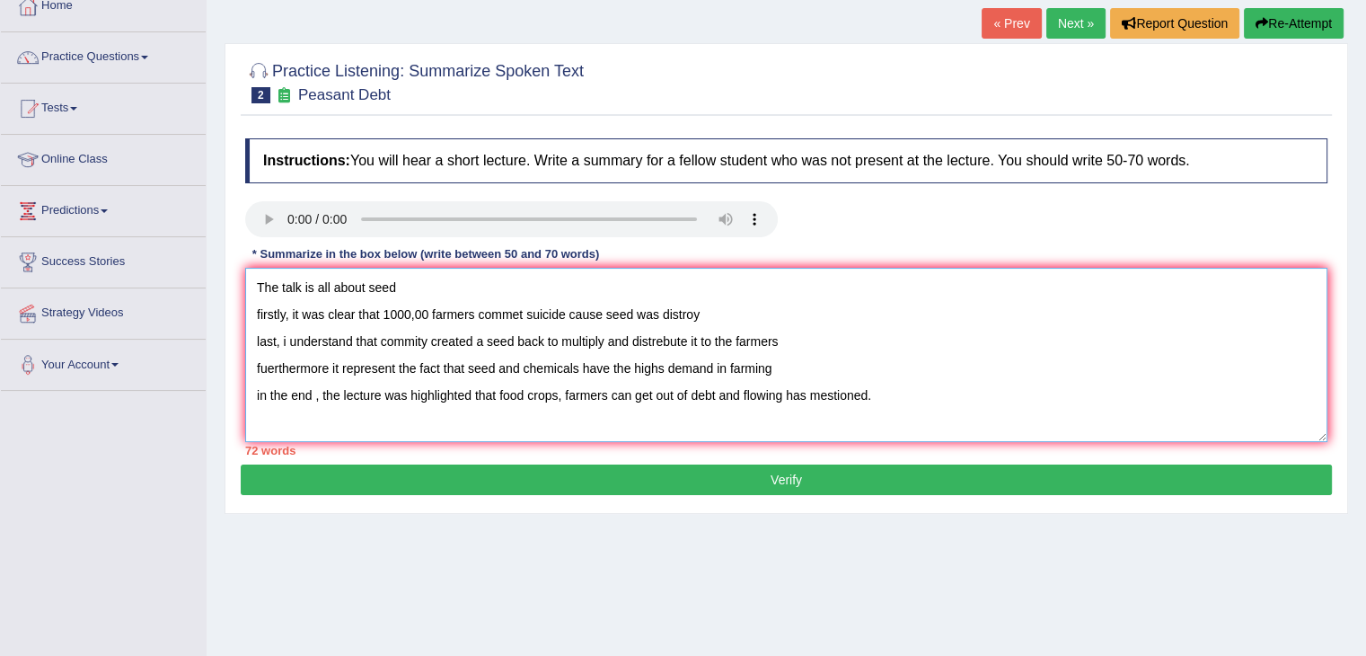
click at [257, 313] on textarea "The talk is all about seed firstly, it was clear that 1000,00 farmers commet su…" at bounding box center [786, 355] width 1082 height 174
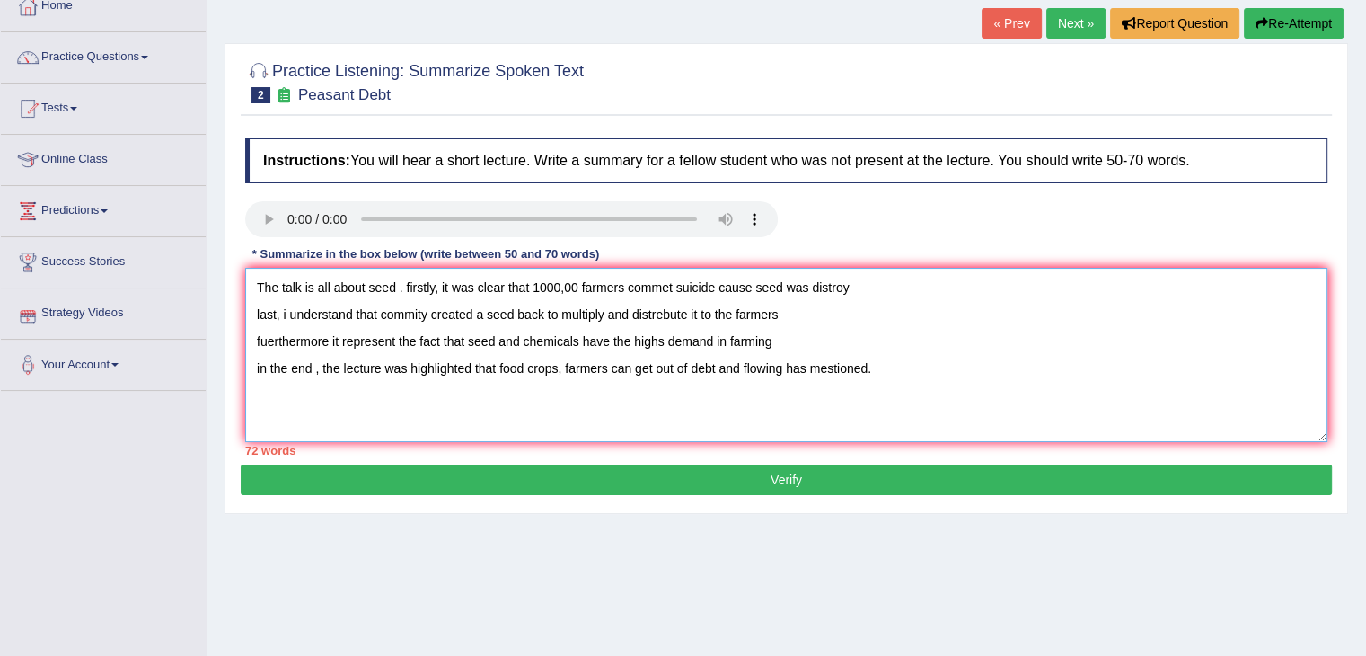
click at [410, 285] on textarea "The talk is all about seed . firstly, it was clear that 1000,00 farmers commet …" at bounding box center [786, 355] width 1082 height 174
click at [558, 287] on textarea "The talk is all about seed . Firstly, it was clear that 1000,00 farmers commet …" at bounding box center [786, 355] width 1082 height 174
click at [571, 291] on textarea "The talk is all about seed . Firstly, it was clear that 100,00 farmers commet s…" at bounding box center [786, 355] width 1082 height 174
click at [754, 289] on textarea "The talk is all about seed . Firstly, it was clear that 100,000 farmers commet …" at bounding box center [786, 355] width 1082 height 174
click at [826, 293] on textarea "The talk is all about seed . Firstly, it was clear that 100,000 farmers commet …" at bounding box center [786, 355] width 1082 height 174
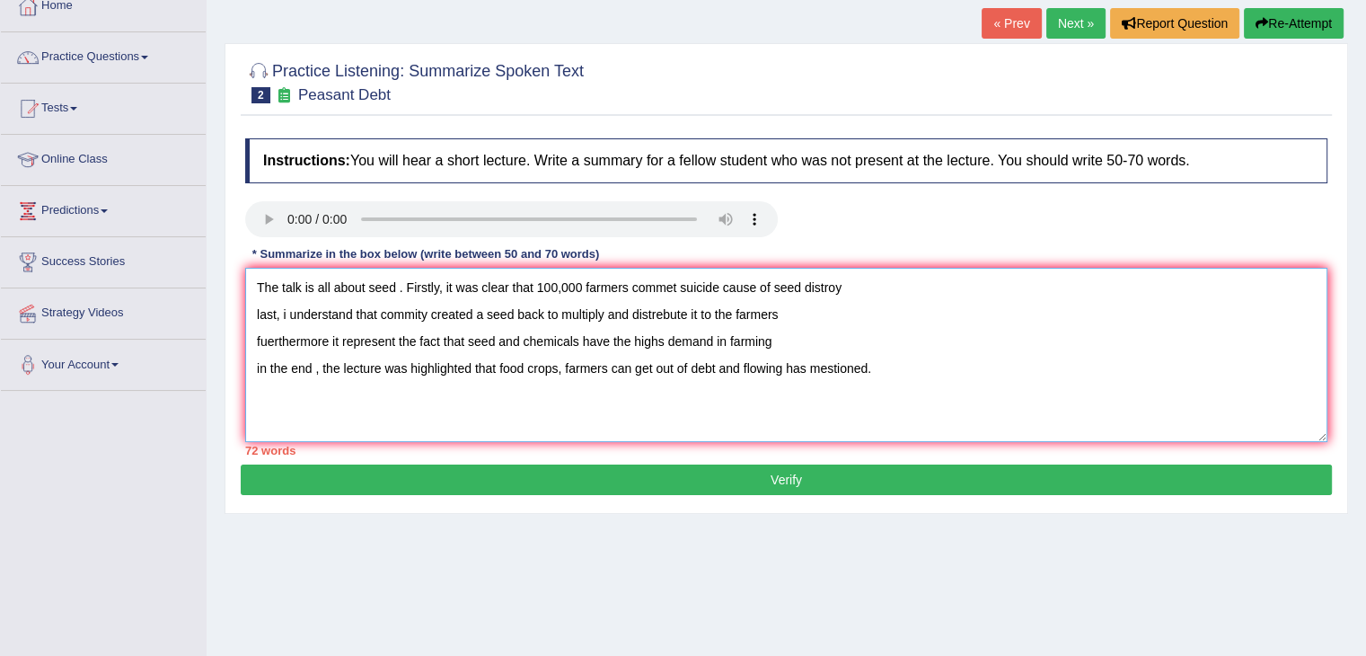
click at [841, 288] on textarea "The talk is all about seed . Firstly, it was clear that 100,000 farmers commet …" at bounding box center [786, 355] width 1082 height 174
click at [801, 288] on textarea "The talk is all about seed . Firstly, it was clear that 100,000 farmers commet …" at bounding box center [786, 355] width 1082 height 174
click at [873, 280] on textarea "The talk is all about seed . Firstly, it was clear that 100,000 farmers commet …" at bounding box center [786, 355] width 1082 height 174
click at [258, 313] on textarea "The talk is all about seed . Firstly, it was clear that 100,000 farmers commet …" at bounding box center [786, 355] width 1082 height 174
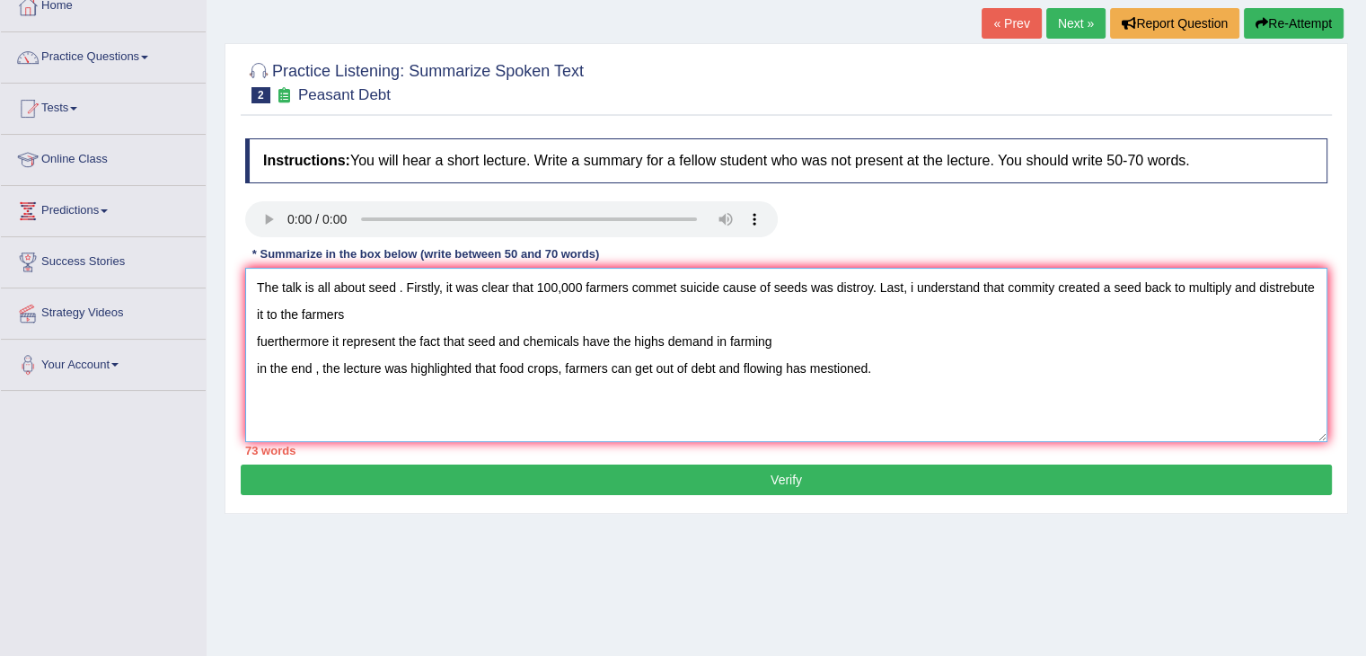
click at [912, 278] on textarea "The talk is all about seed . Firstly, it was clear that 100,000 farmers commet …" at bounding box center [786, 355] width 1082 height 174
click at [1176, 288] on textarea "The talk is all about seed . Firstly, it was clear that 100,000 farmers commet …" at bounding box center [786, 355] width 1082 height 174
click at [1178, 286] on textarea "The talk is all about seed . Firstly, it was clear that 100,000 farmers commet …" at bounding box center [786, 355] width 1082 height 174
click at [1169, 278] on textarea "The talk is all about seed . Firstly, it was clear that 100,000 farmers commet …" at bounding box center [786, 355] width 1082 height 174
click at [1293, 290] on textarea "The talk is all about seed . Firstly, it was clear that 100,000 farmers commet …" at bounding box center [786, 355] width 1082 height 174
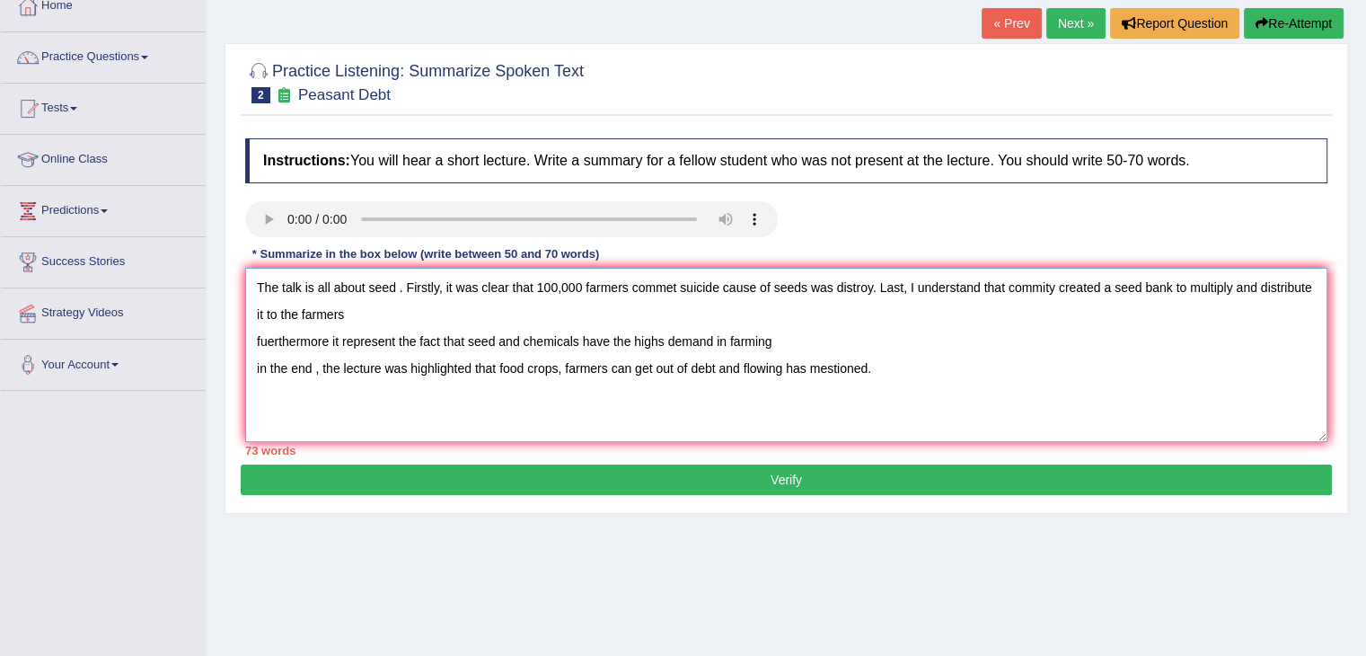
click at [256, 343] on textarea "The talk is all about seed . Firstly, it was clear that 100,000 farmers commet …" at bounding box center [786, 355] width 1082 height 174
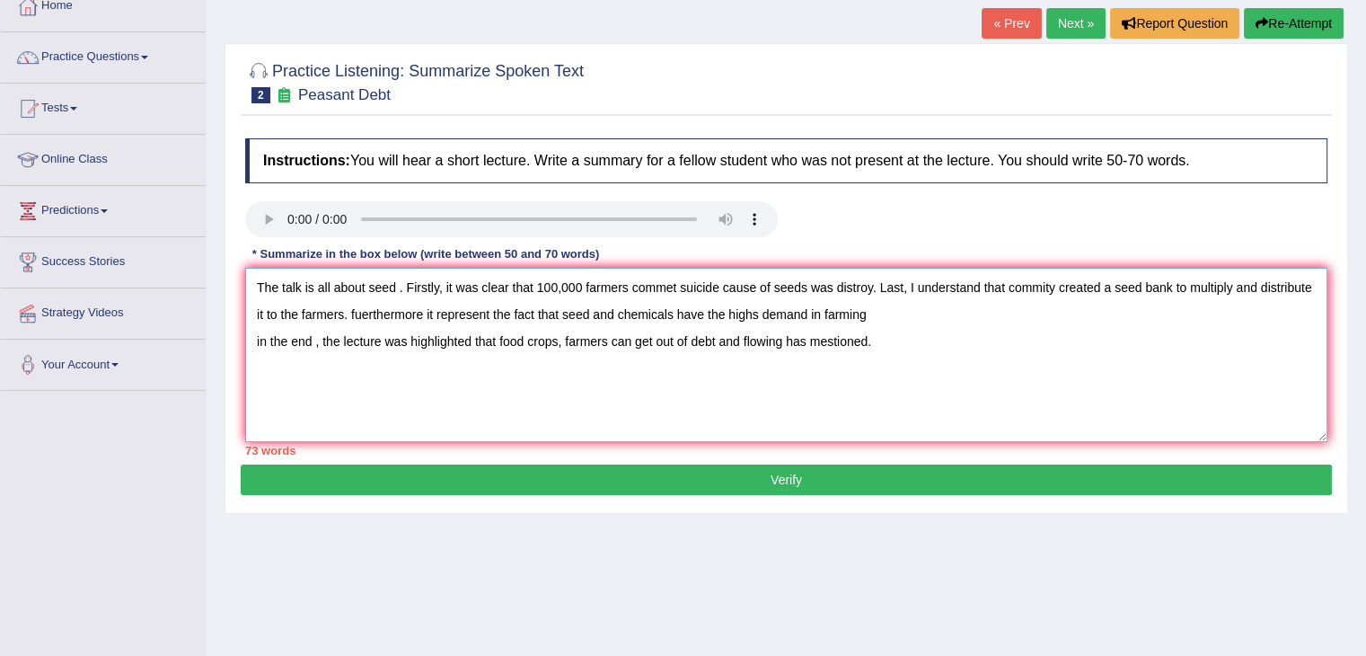
click at [371, 315] on textarea "The talk is all about seed . Firstly, it was clear that 100,000 farmers commet …" at bounding box center [786, 355] width 1082 height 174
click at [420, 303] on textarea "The talk is all about seed . Firstly, it was clear that 100,000 farmers commet …" at bounding box center [786, 355] width 1082 height 174
click at [758, 313] on textarea "The talk is all about seed . Firstly, it was clear that 100,000 farmers commet …" at bounding box center [786, 355] width 1082 height 174
click at [872, 312] on textarea "The talk is all about seed . Firstly, it was clear that 100,000 farmers commet …" at bounding box center [786, 355] width 1082 height 174
click at [261, 339] on textarea "The talk is all about seed . Firstly, it was clear that 100,000 farmers commet …" at bounding box center [786, 355] width 1082 height 174
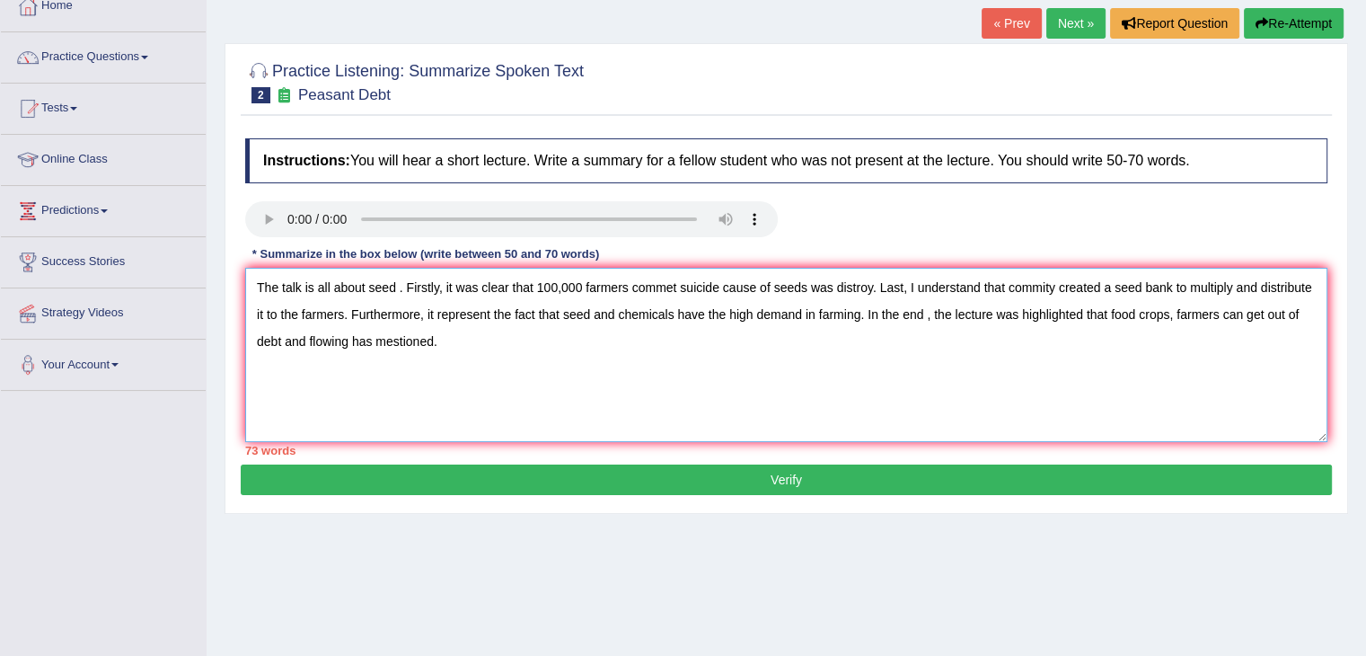
click at [332, 340] on textarea "The talk is all about seed . Firstly, it was clear that 100,000 farmers commet …" at bounding box center [786, 355] width 1082 height 174
click at [401, 345] on textarea "The talk is all about seed . Firstly, it was clear that 100,000 farmers commet …" at bounding box center [786, 355] width 1082 height 174
type textarea "The talk is all about seed . Firstly, it was clear that 100,000 farmers commet …"
click at [565, 477] on button "Verify" at bounding box center [786, 479] width 1091 height 31
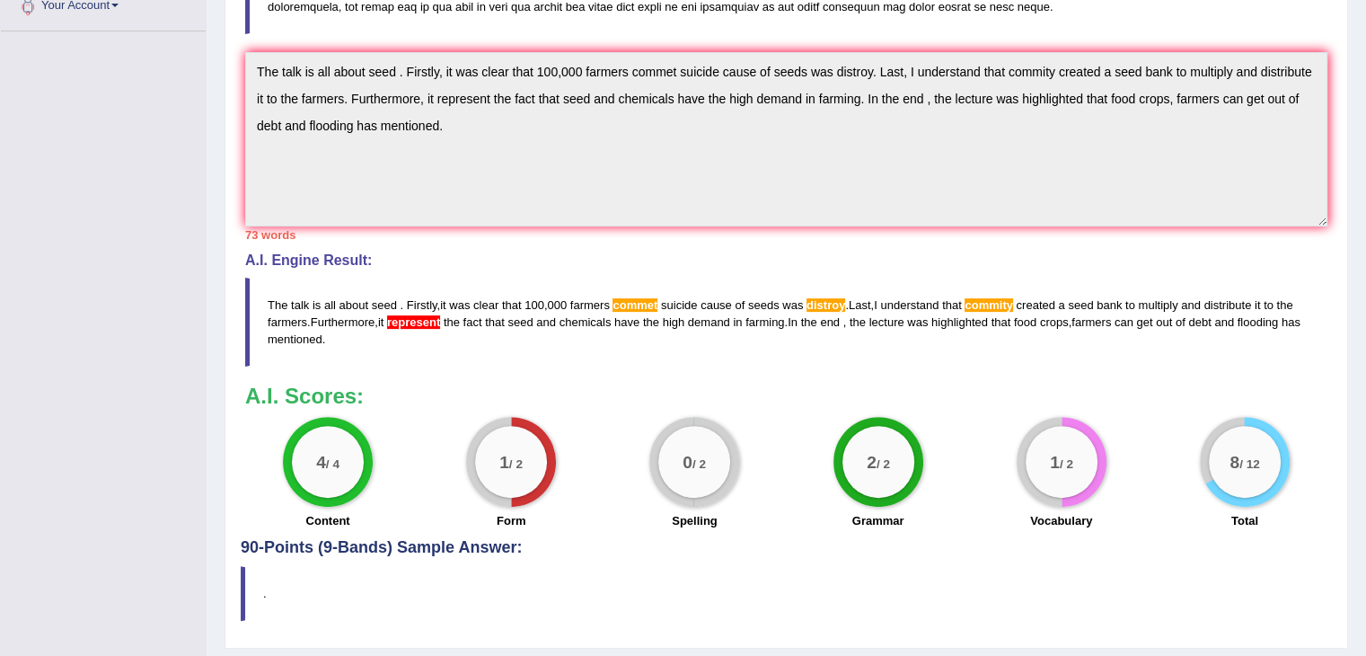
scroll to position [377, 0]
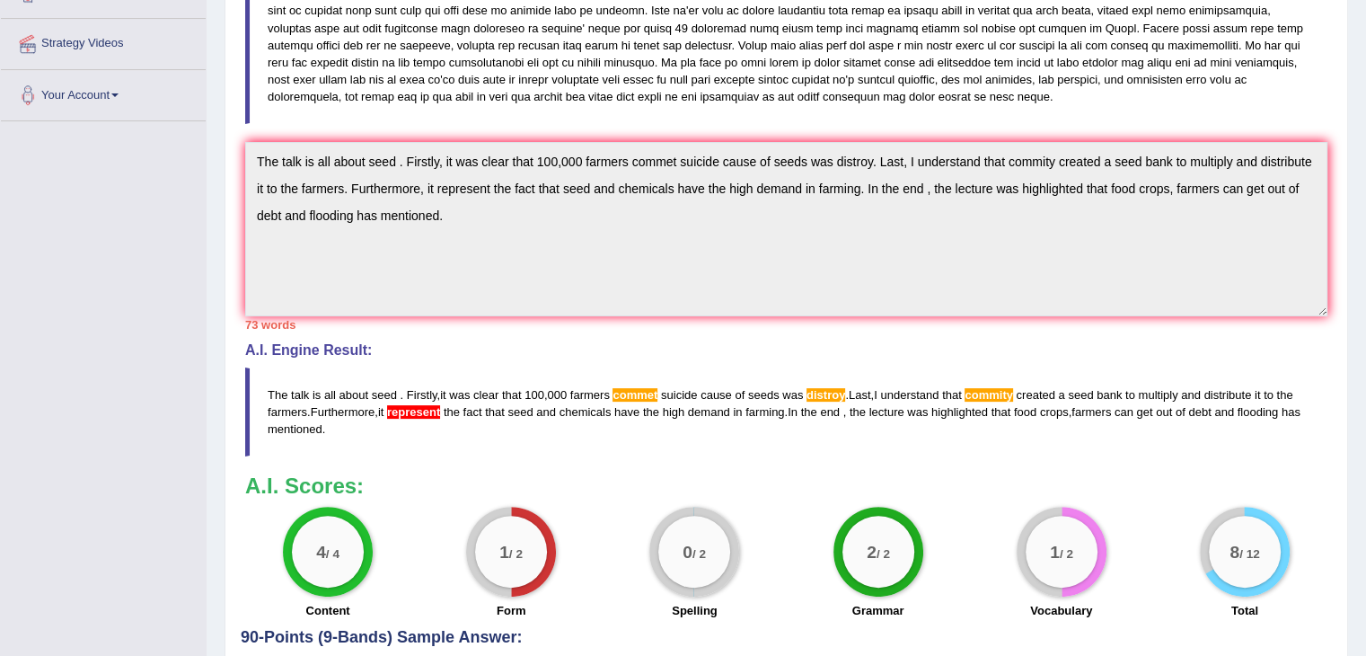
click at [868, 431] on blockquote "The talk is all about seed . Firstly , it was clear that 100 , 000 farmers comm…" at bounding box center [786, 411] width 1082 height 89
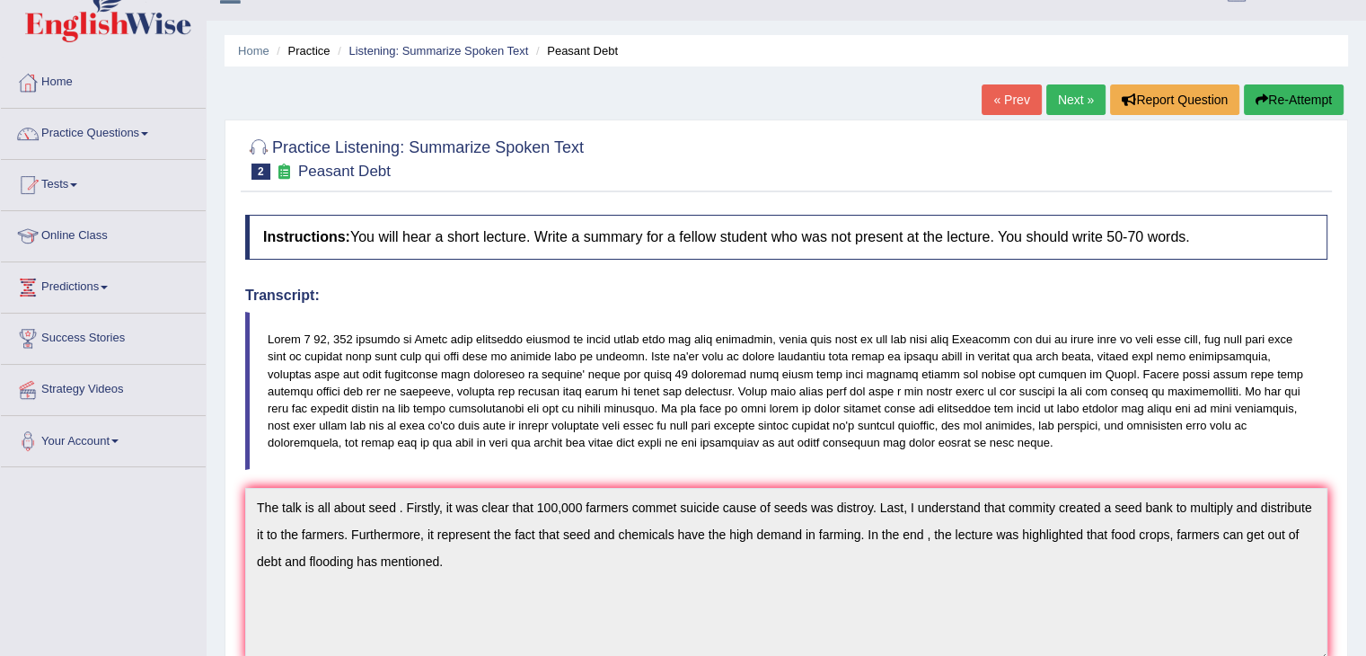
scroll to position [0, 0]
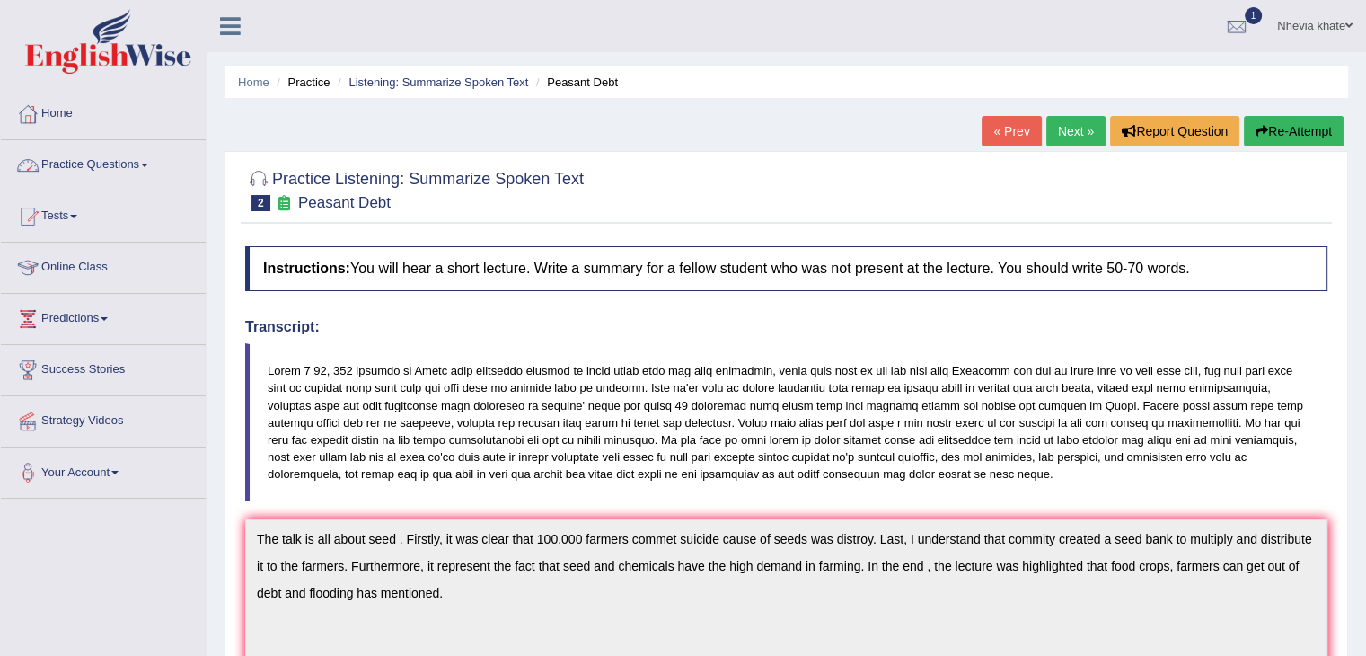
click at [75, 111] on link "Home" at bounding box center [103, 111] width 205 height 45
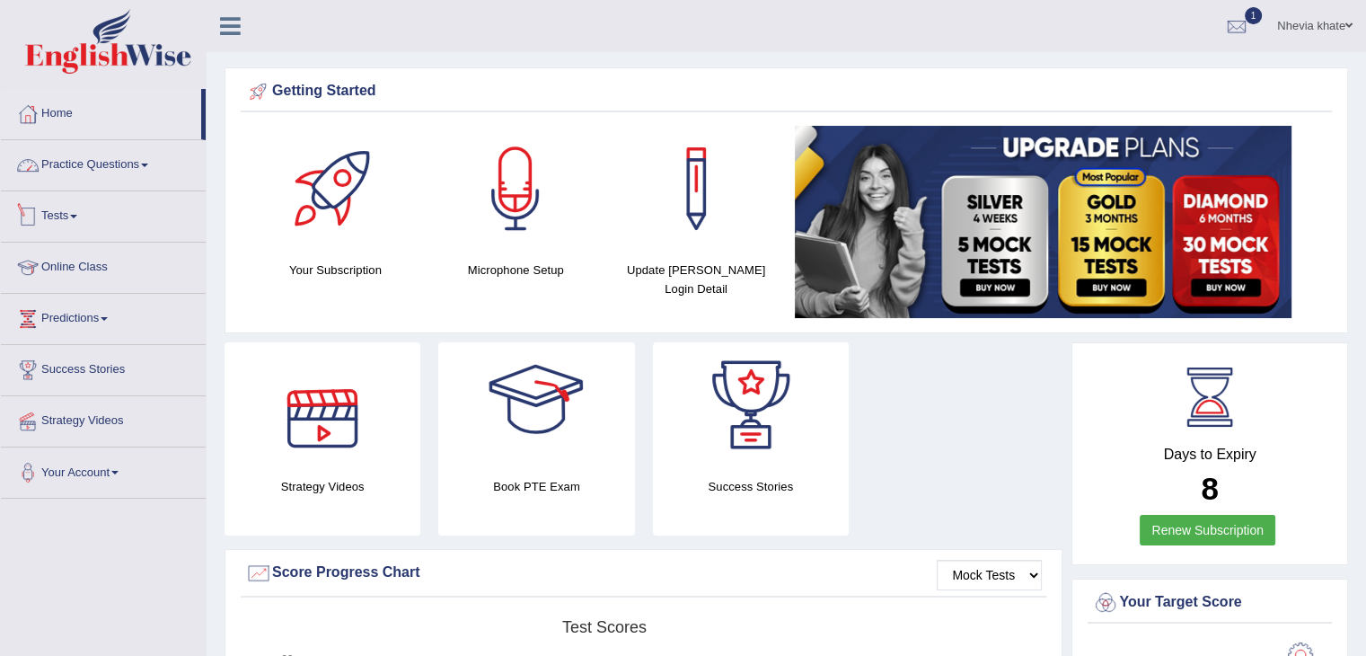
drag, startPoint x: 141, startPoint y: 163, endPoint x: 126, endPoint y: 172, distance: 18.2
click at [140, 163] on link "Practice Questions" at bounding box center [103, 162] width 205 height 45
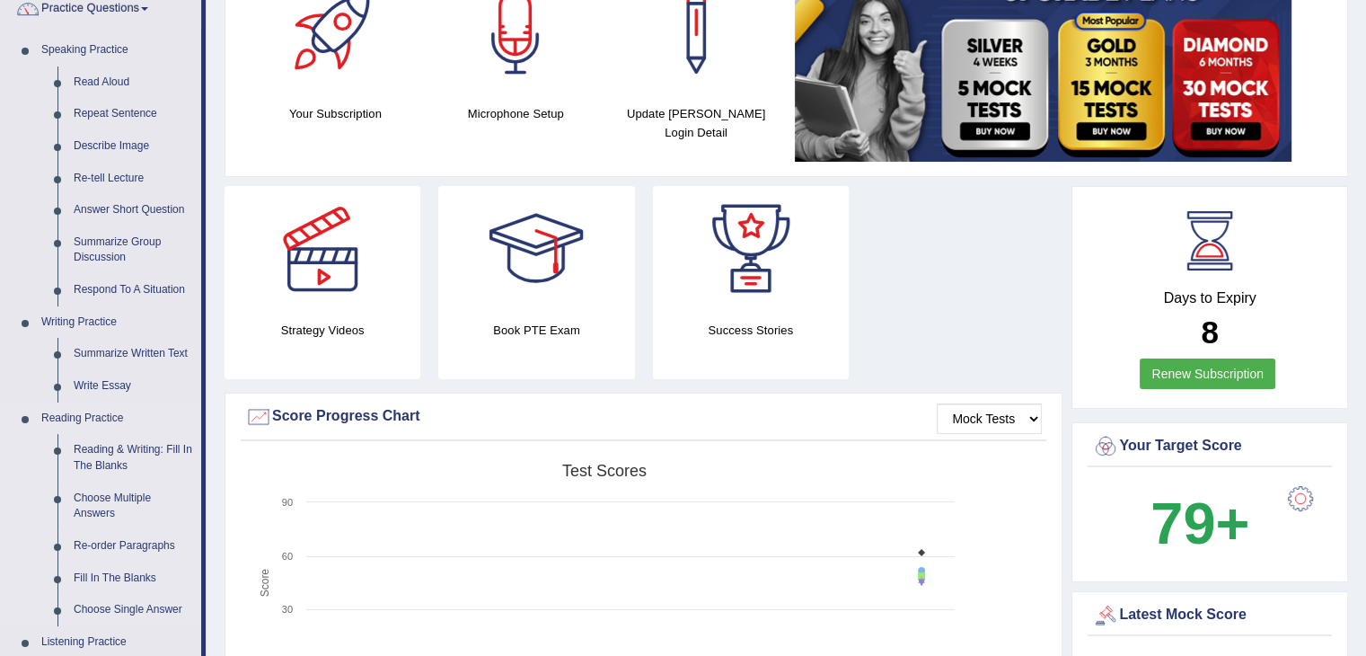
scroll to position [180, 0]
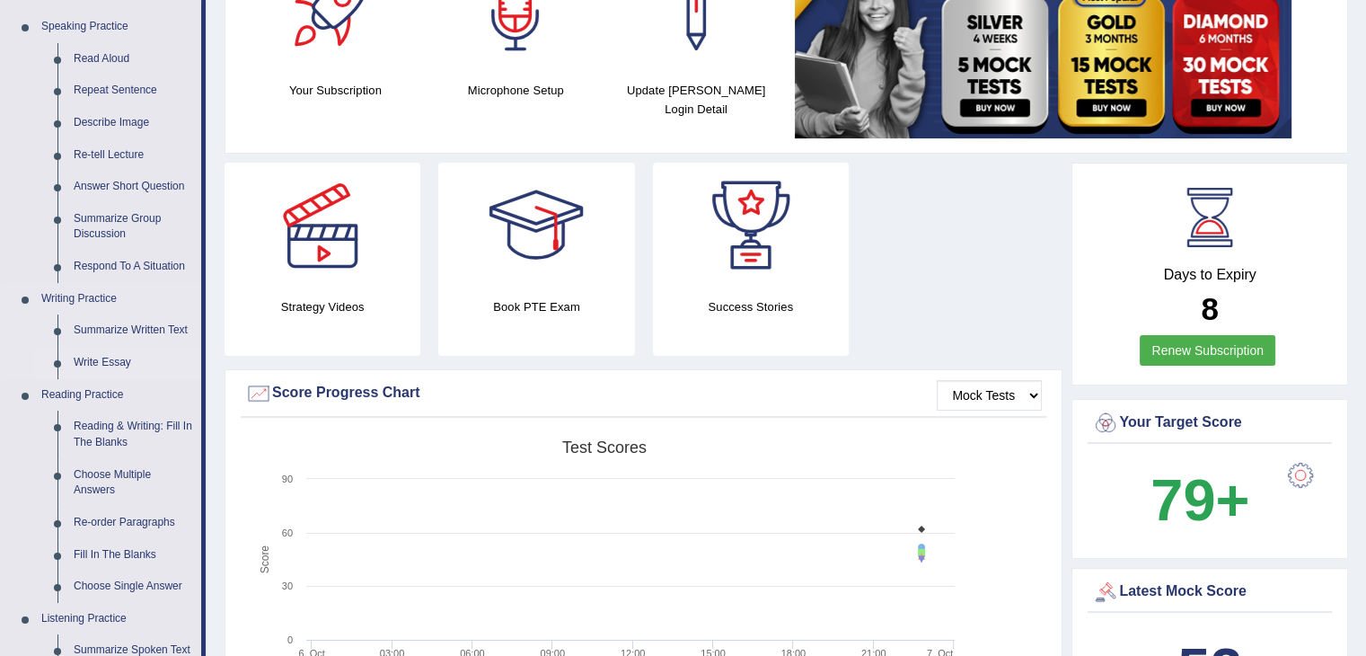
click at [111, 357] on link "Write Essay" at bounding box center [134, 363] width 136 height 32
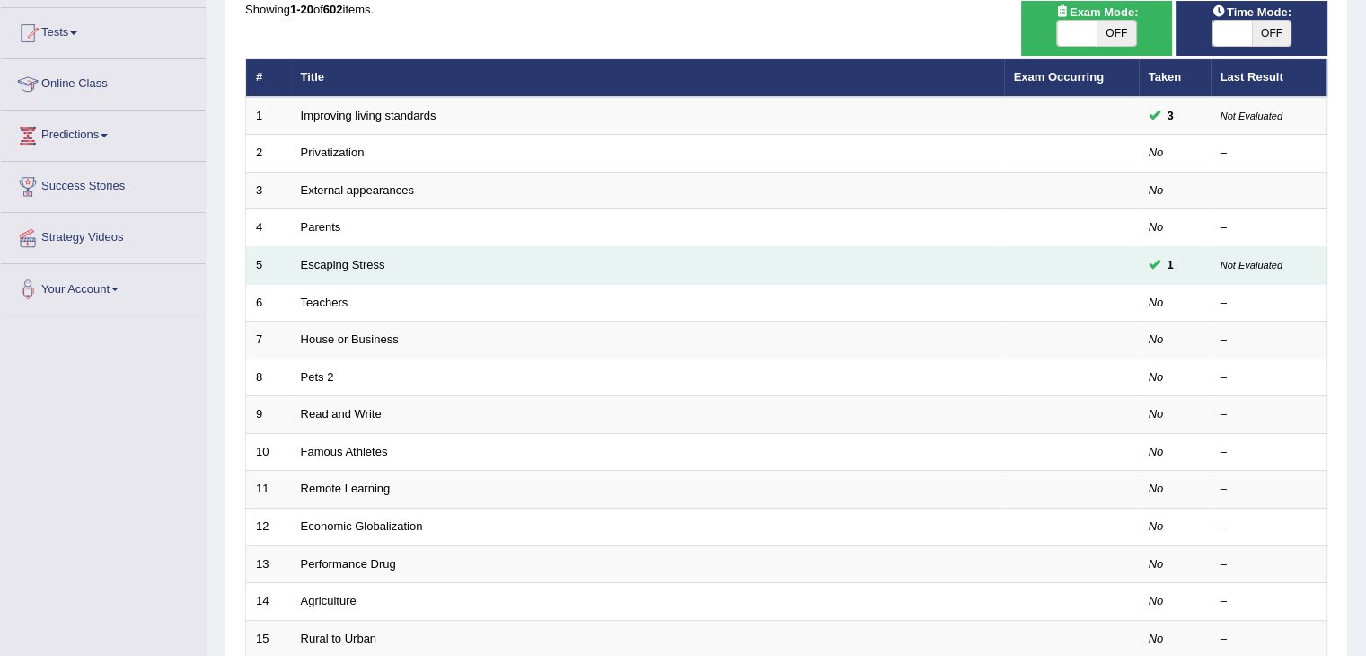
scroll to position [180, 0]
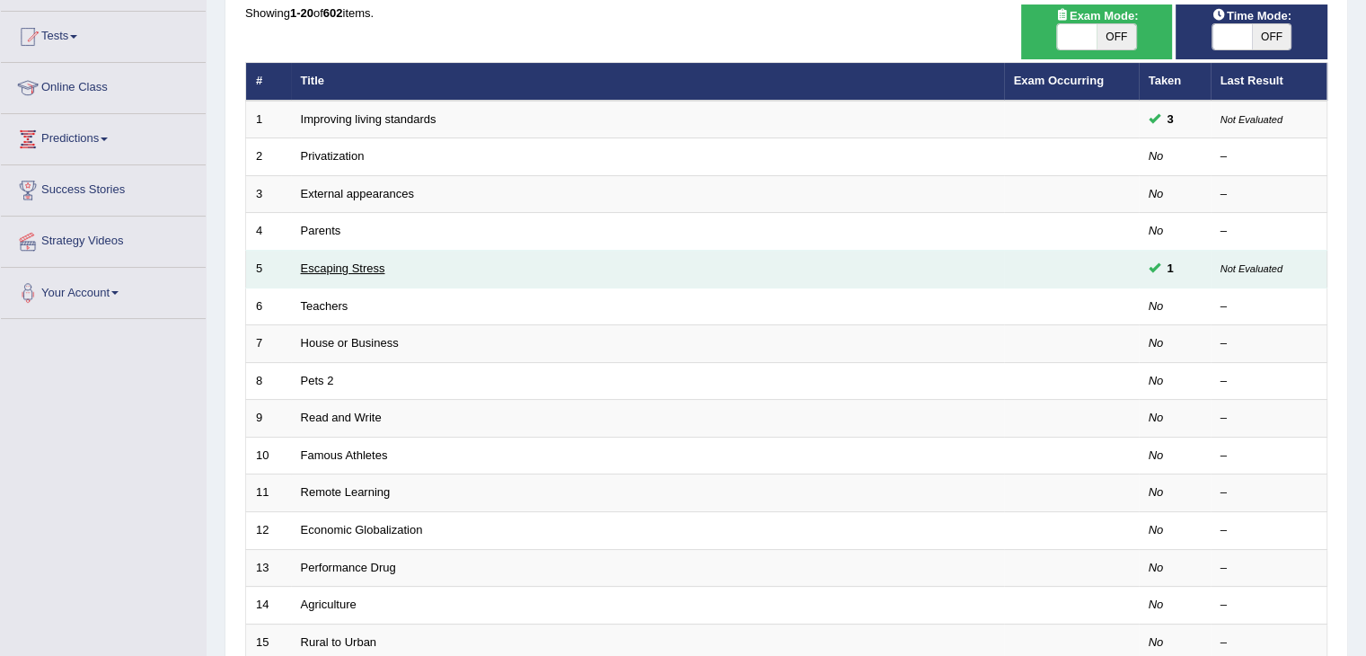
click at [359, 267] on link "Escaping Stress" at bounding box center [343, 267] width 84 height 13
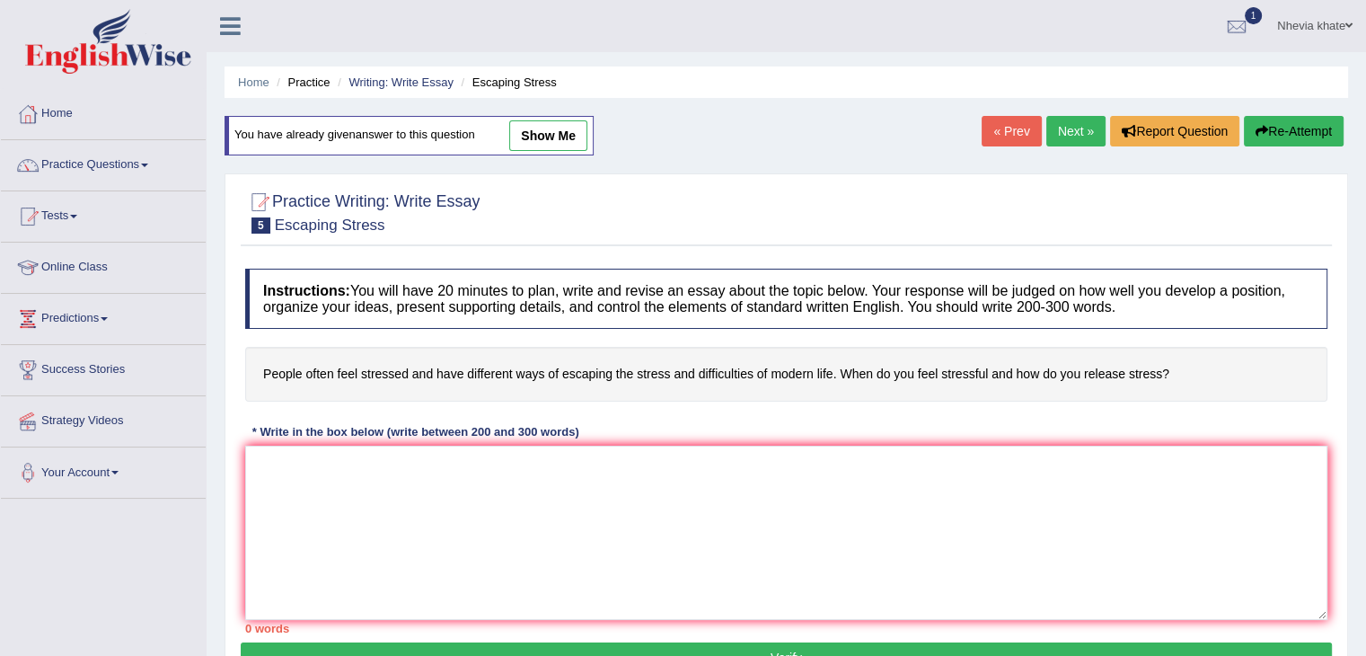
click at [542, 134] on link "show me" at bounding box center [548, 135] width 78 height 31
type textarea "The influence of stress on our lives has sparked various debates. This issue is…"
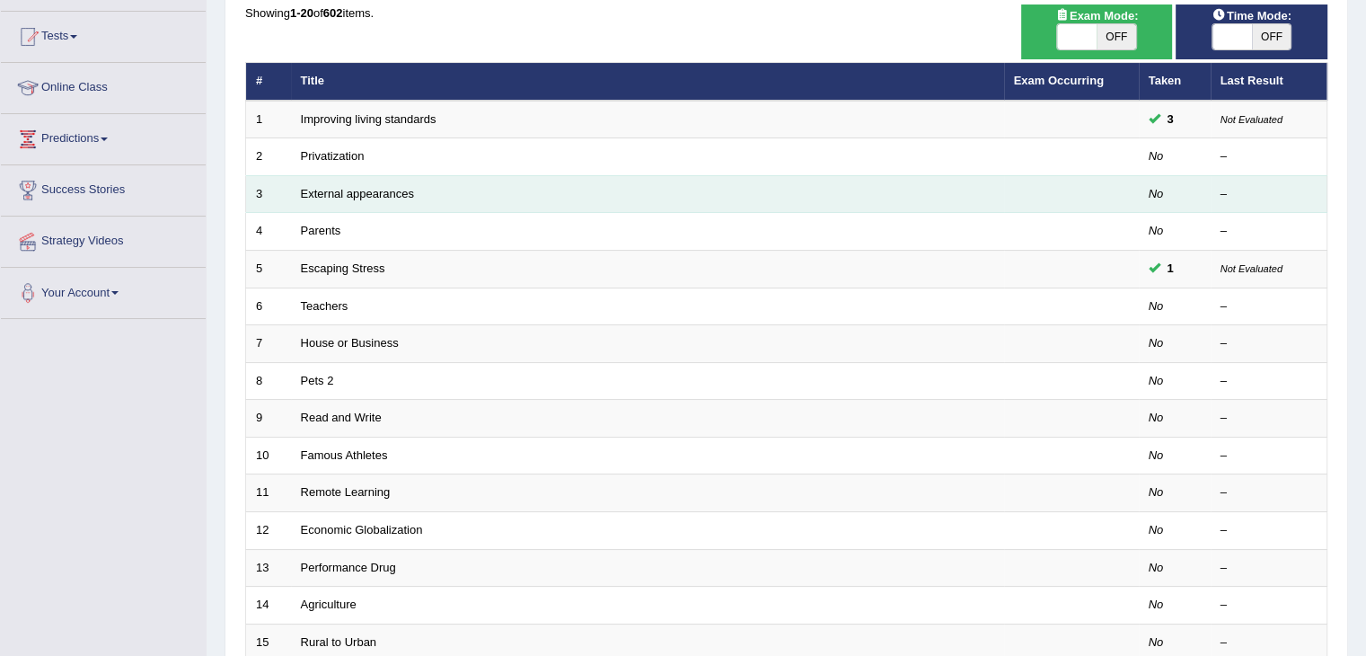
scroll to position [180, 0]
